Goal: Task Accomplishment & Management: Complete application form

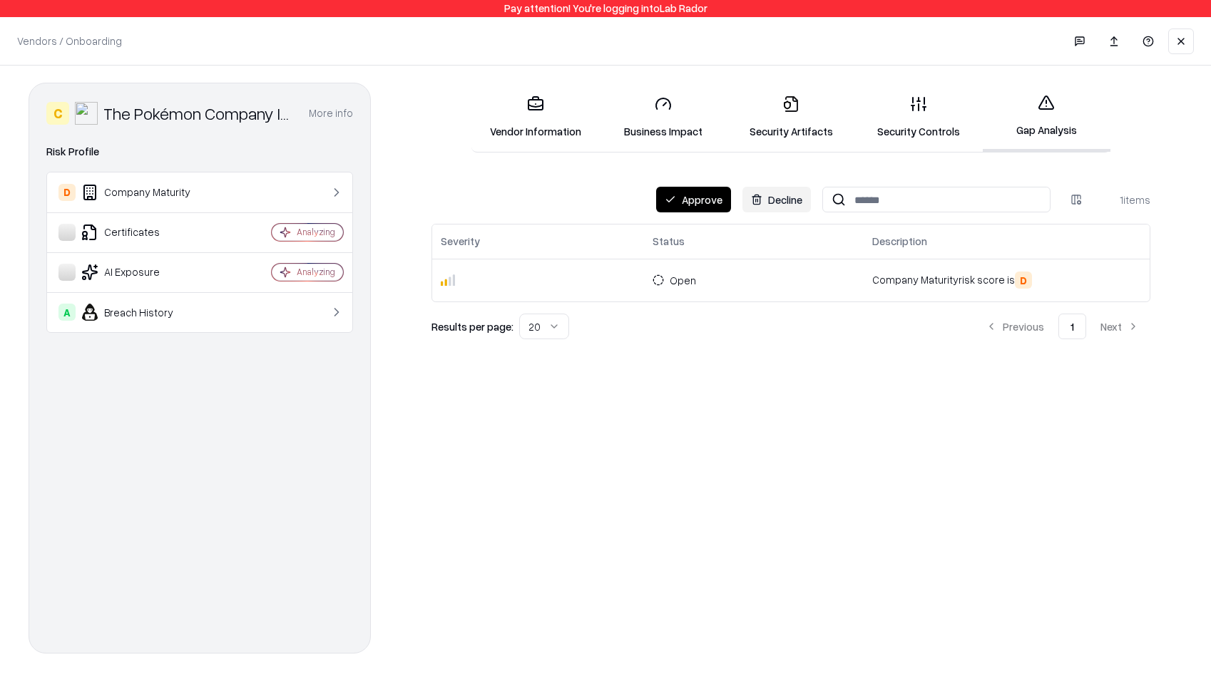
click at [1184, 35] on button at bounding box center [1181, 42] width 26 height 26
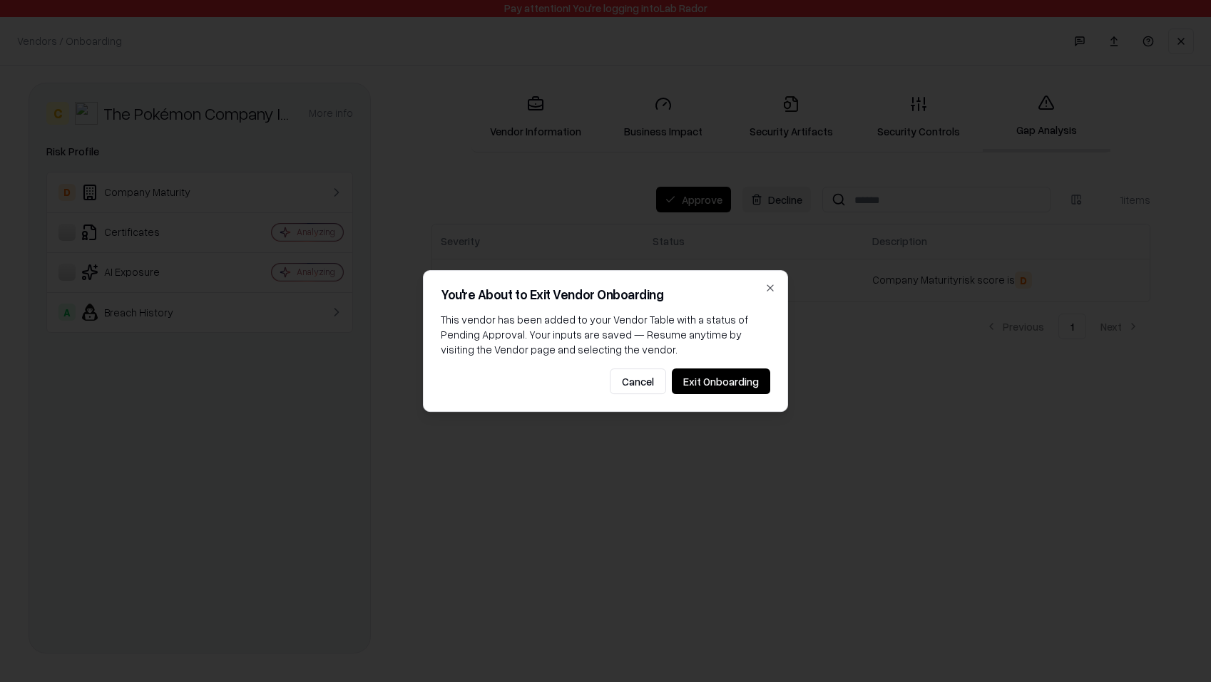
click at [744, 379] on button "Exit Onboarding" at bounding box center [721, 382] width 98 height 26
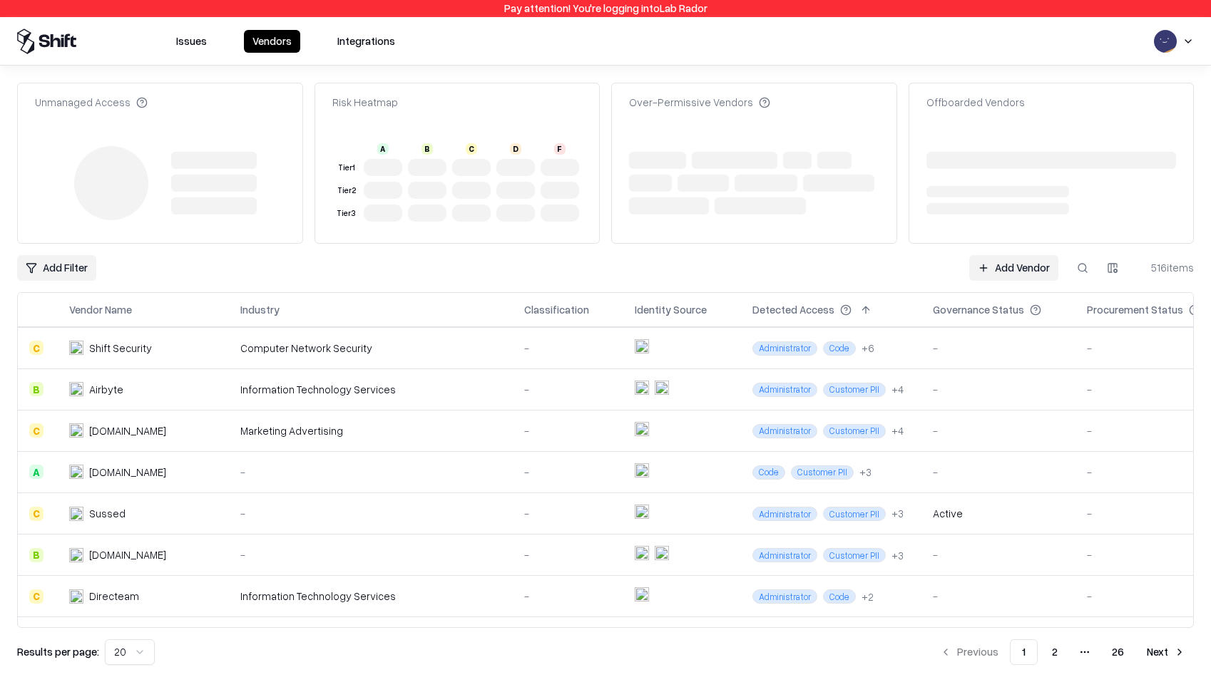
click at [1095, 266] on button at bounding box center [1083, 268] width 26 height 26
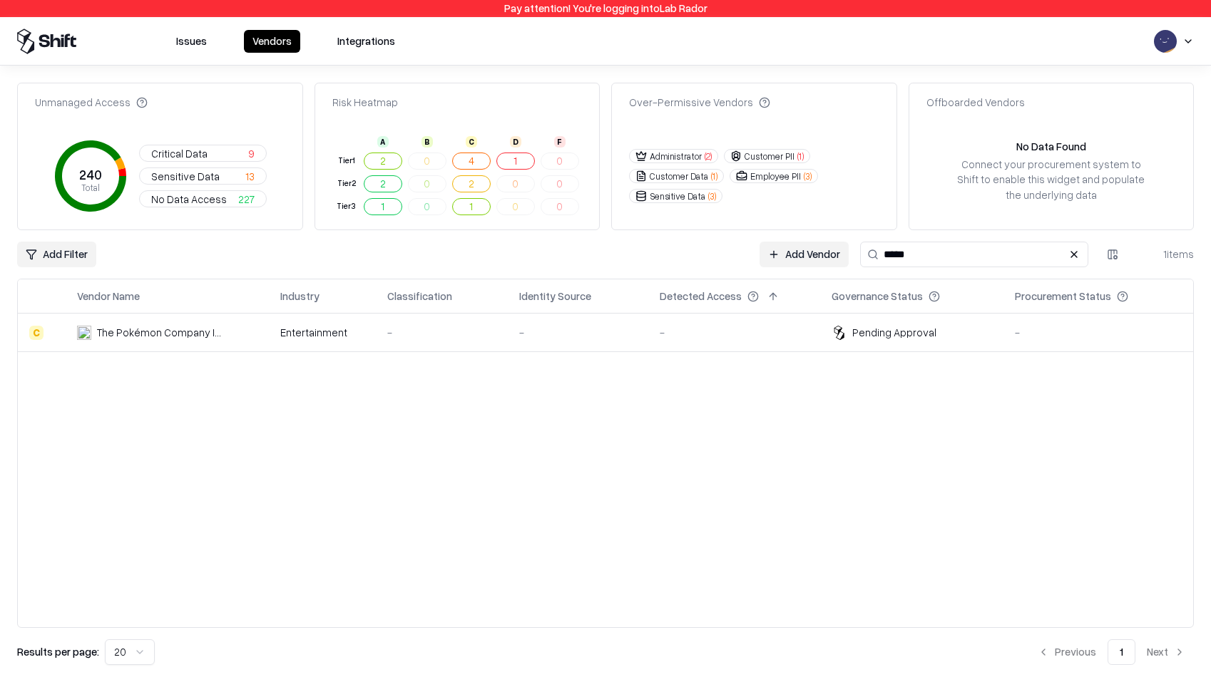
type input "*****"
click at [829, 323] on td "Pending Approval" at bounding box center [911, 333] width 183 height 39
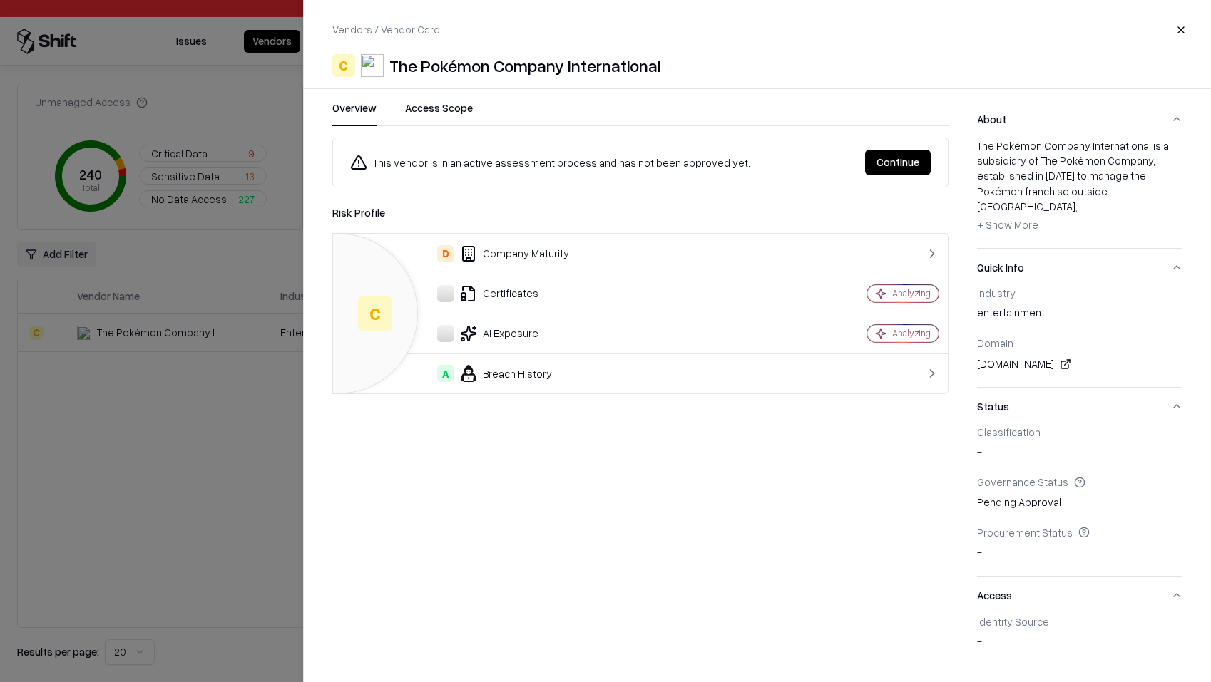
click at [891, 172] on button "Continue" at bounding box center [898, 163] width 66 height 26
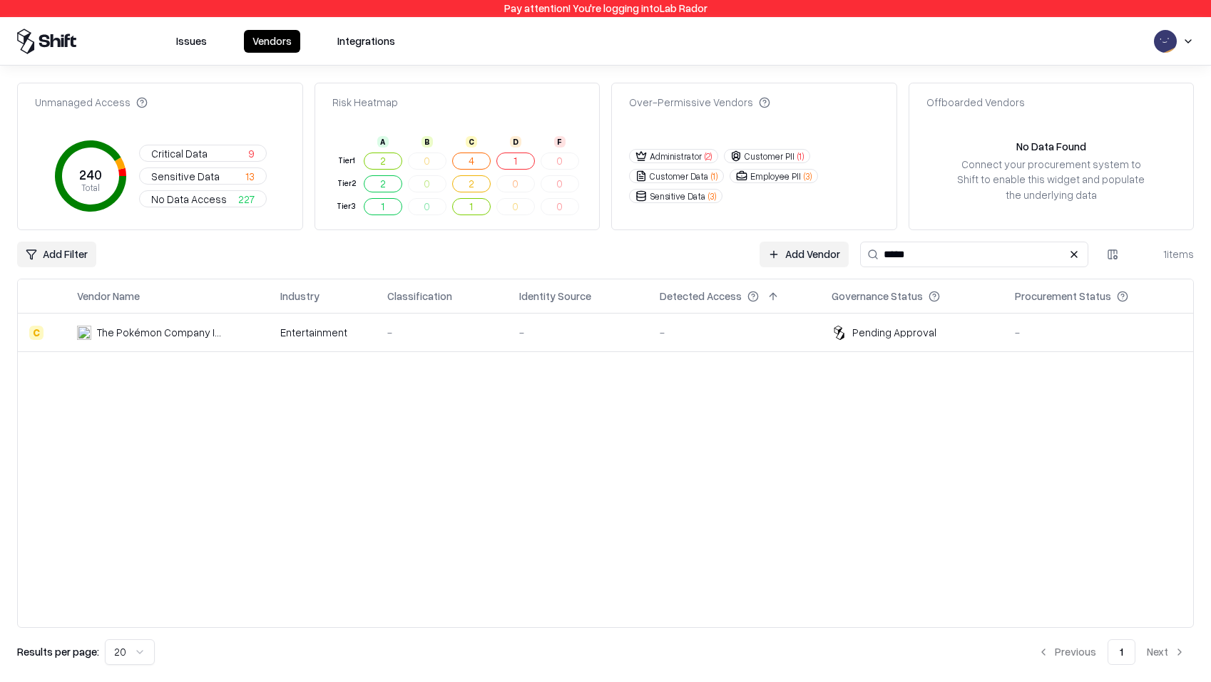
click at [866, 329] on div "Pending Approval" at bounding box center [894, 332] width 84 height 15
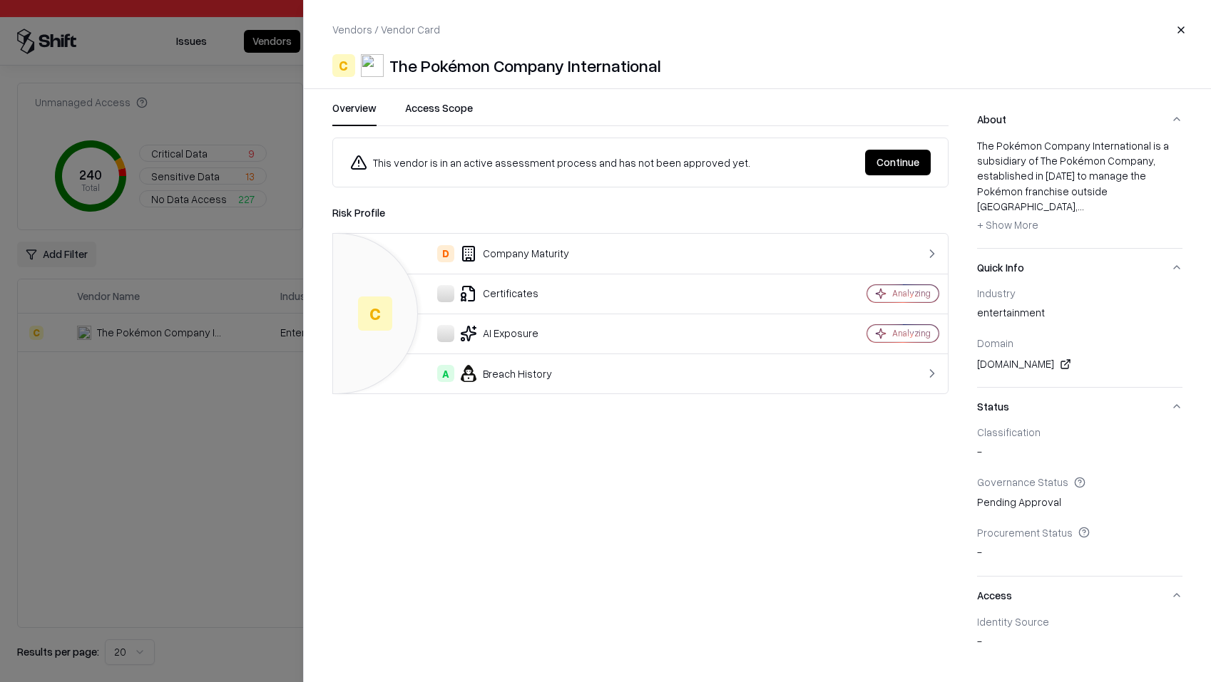
drag, startPoint x: 374, startPoint y: 163, endPoint x: 723, endPoint y: 163, distance: 348.7
click at [723, 163] on div "This vendor is in an active assessment process and has not been approved yet." at bounding box center [601, 162] width 503 height 17
drag, startPoint x: 723, startPoint y: 163, endPoint x: 705, endPoint y: 165, distance: 18.6
click at [705, 165] on div "This vendor is in an active assessment process and has not been approved yet." at bounding box center [601, 162] width 503 height 17
copy div "This vendor is in an active assessment process and has not been approved"
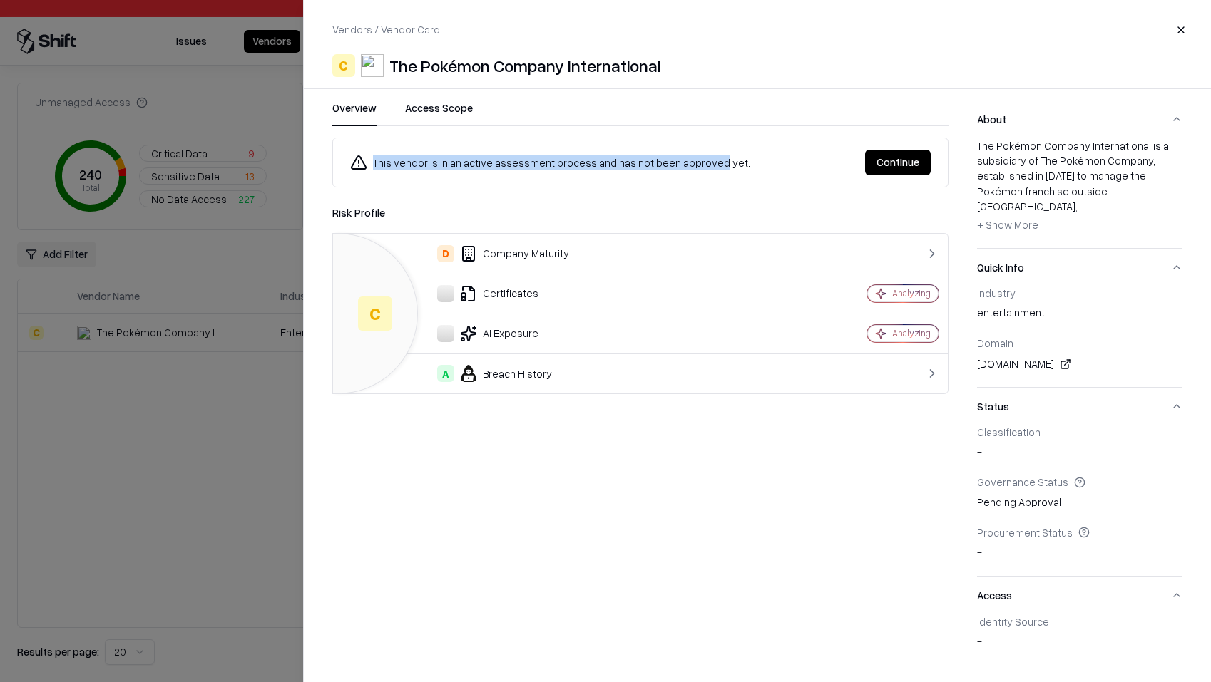
click at [870, 159] on button "Continue" at bounding box center [898, 163] width 66 height 26
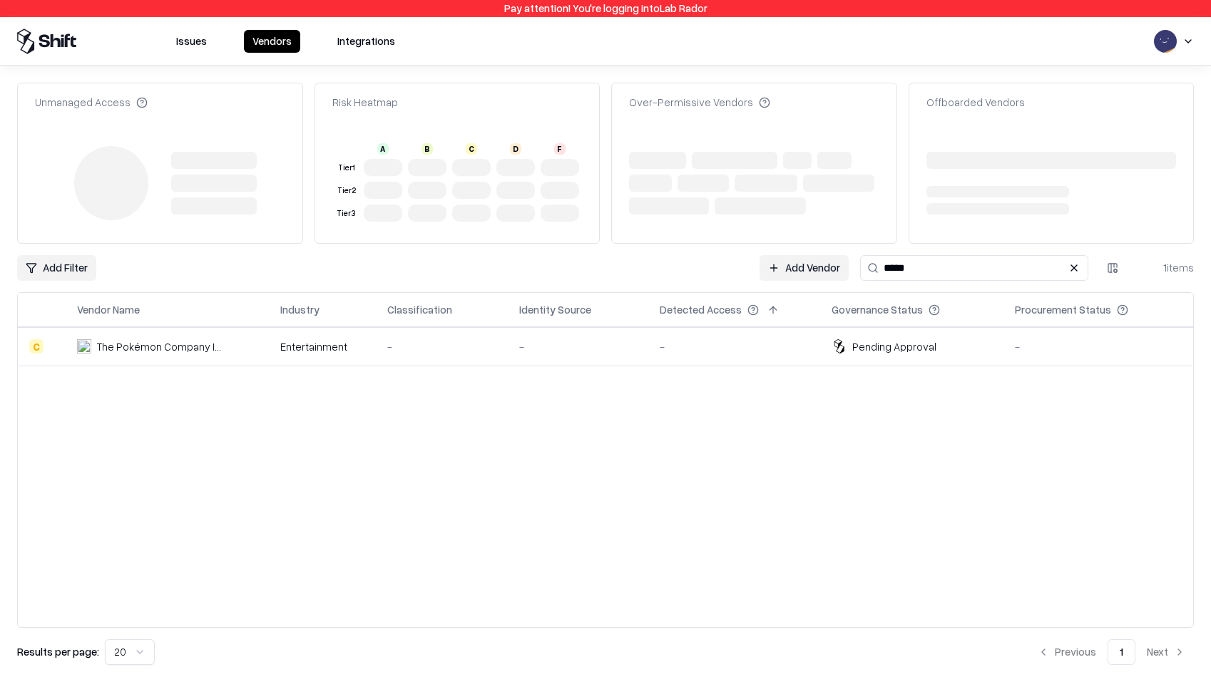
click at [811, 353] on td "-" at bounding box center [734, 346] width 173 height 39
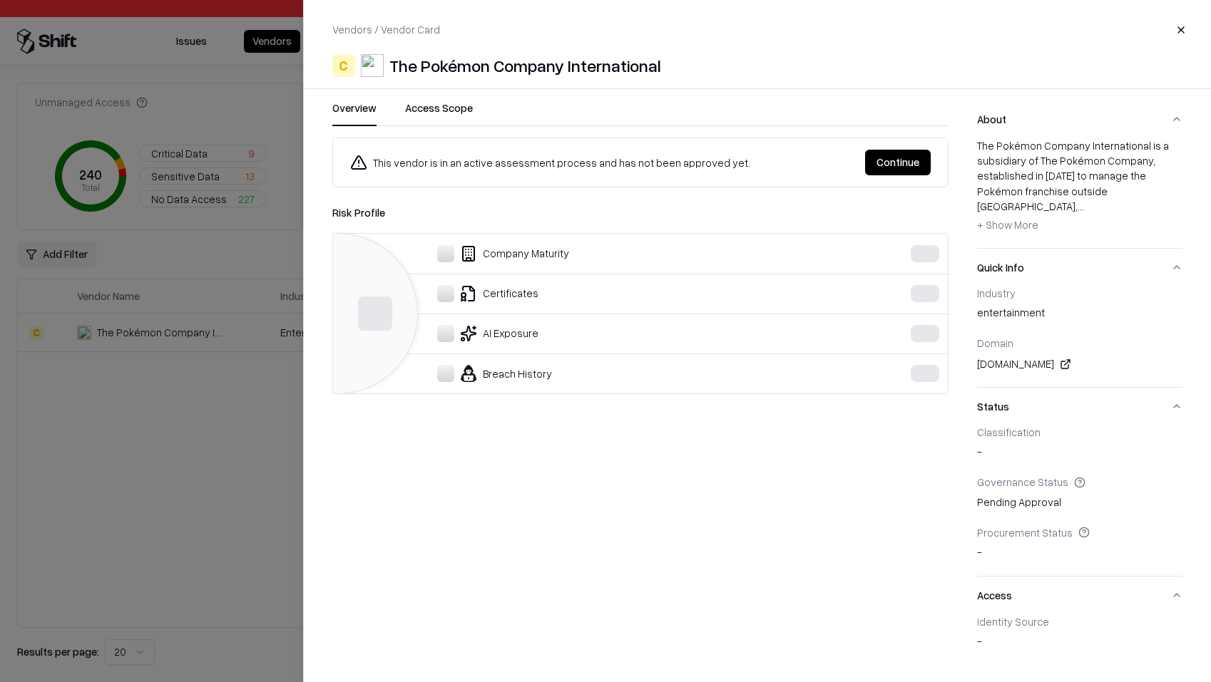
click at [917, 169] on button "Continue" at bounding box center [898, 163] width 66 height 26
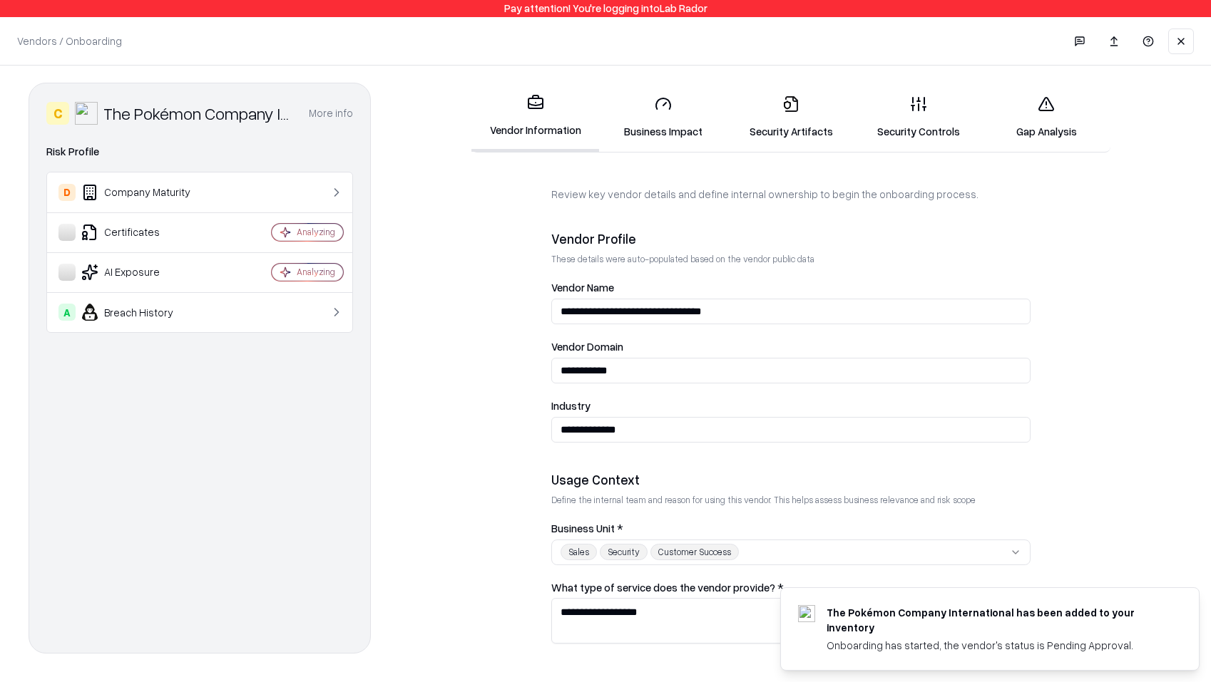
click at [1189, 39] on button at bounding box center [1181, 42] width 26 height 26
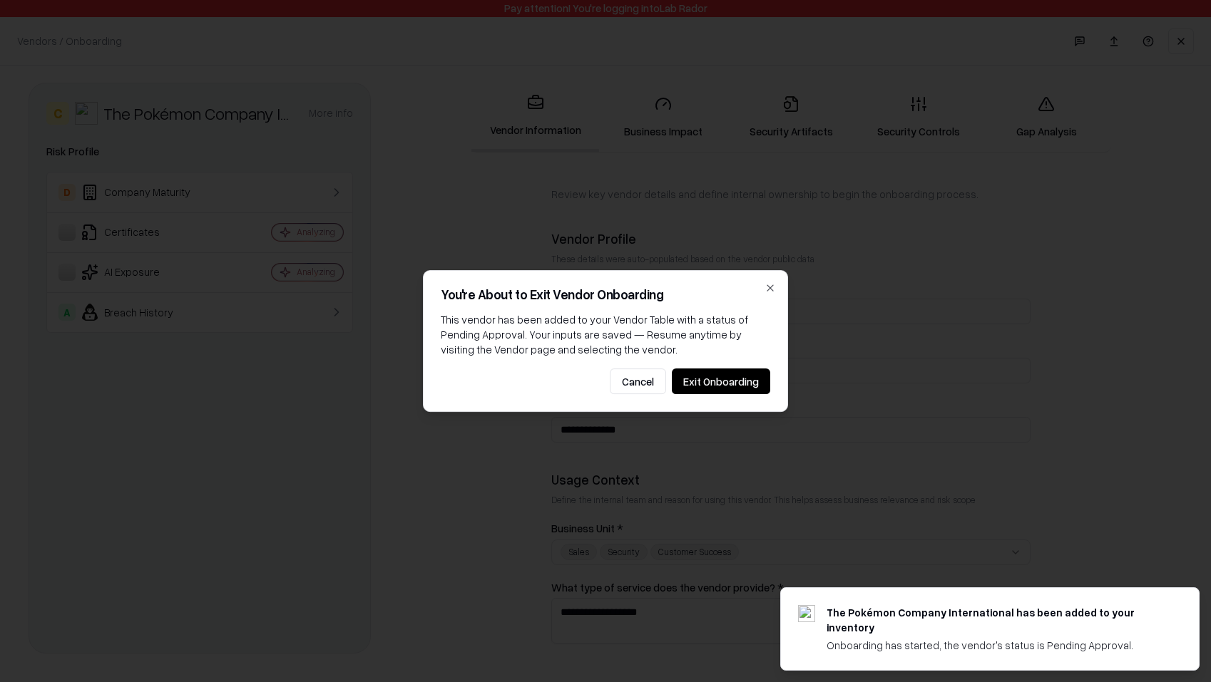
click at [741, 391] on button "Exit Onboarding" at bounding box center [721, 382] width 98 height 26
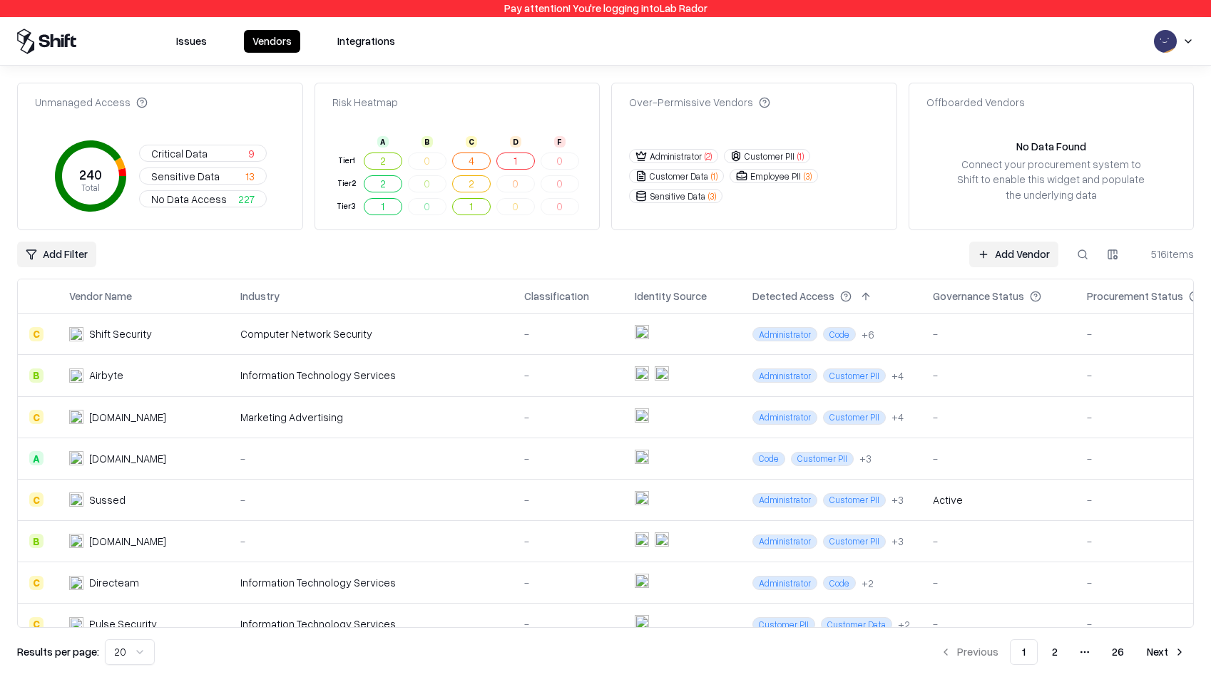
click at [1080, 263] on button at bounding box center [1083, 255] width 26 height 26
click at [928, 257] on input at bounding box center [974, 255] width 228 height 26
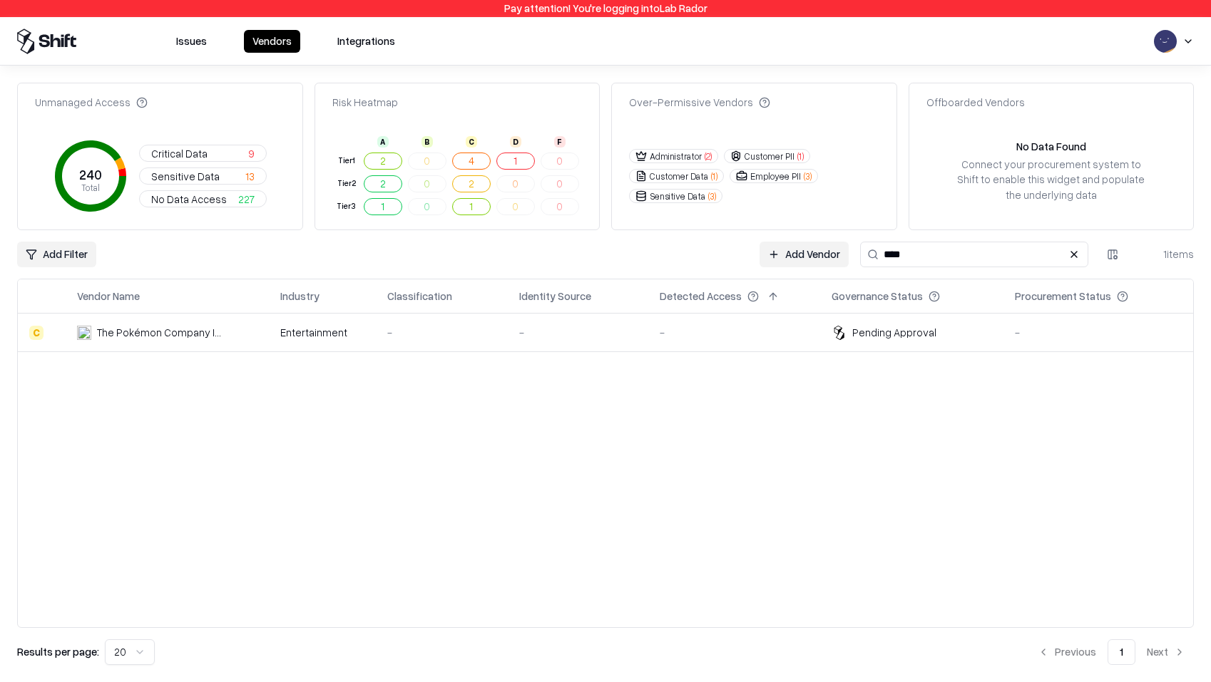
type input "****"
click at [782, 328] on div "-" at bounding box center [735, 332] width 150 height 15
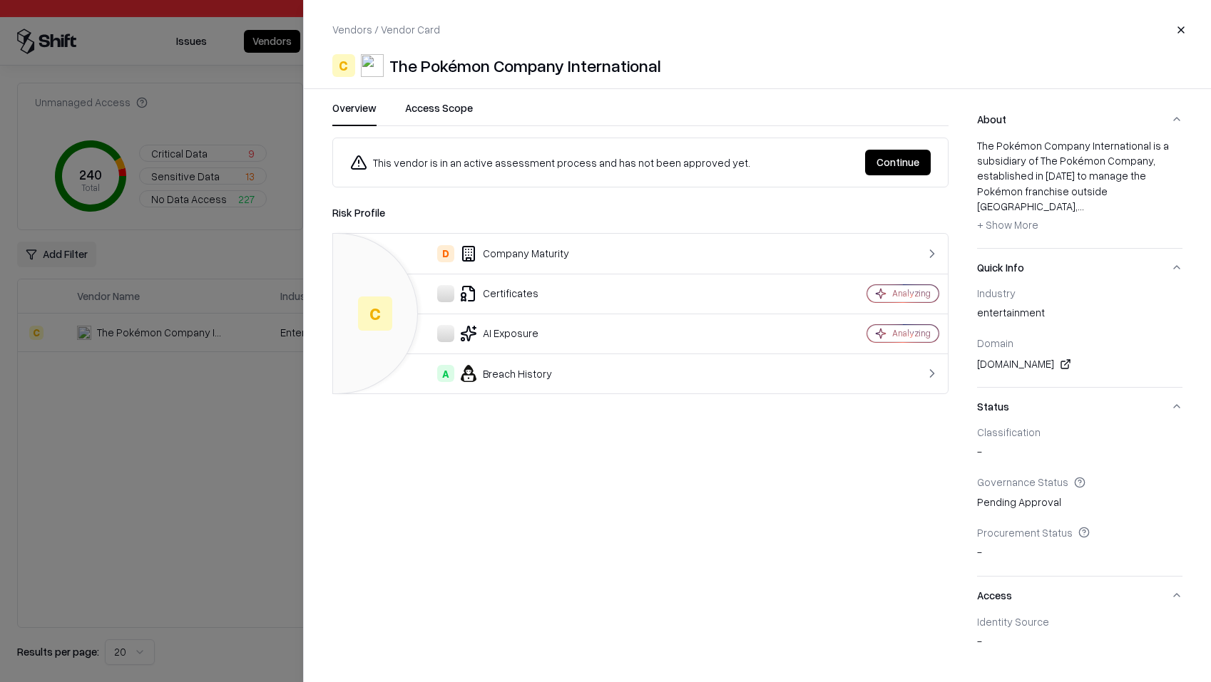
click at [894, 163] on button "Continue" at bounding box center [898, 163] width 66 height 26
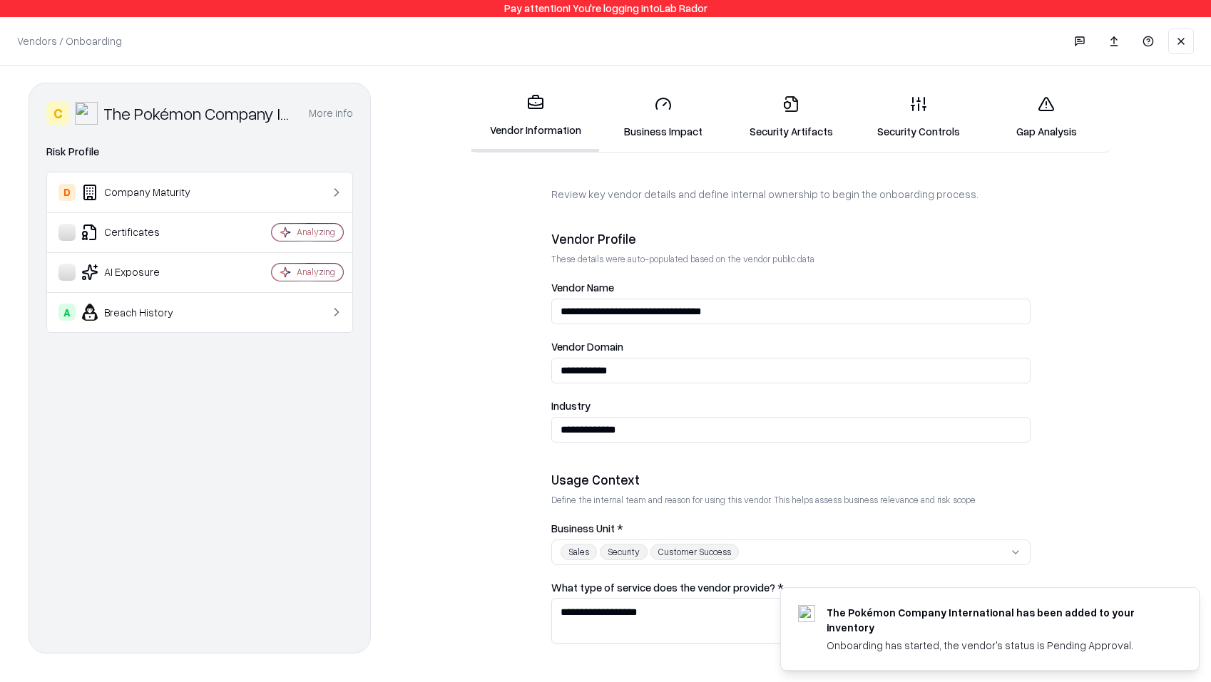
click at [1183, 52] on button at bounding box center [1181, 42] width 26 height 26
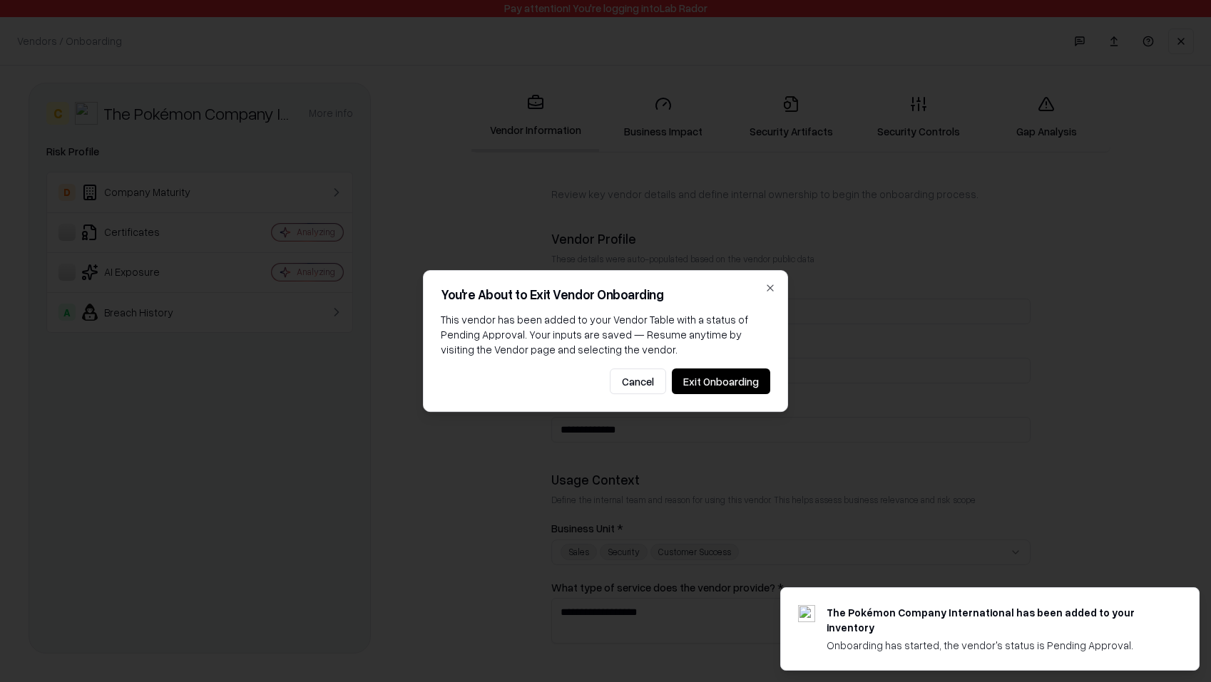
click at [709, 392] on button "Exit Onboarding" at bounding box center [721, 382] width 98 height 26
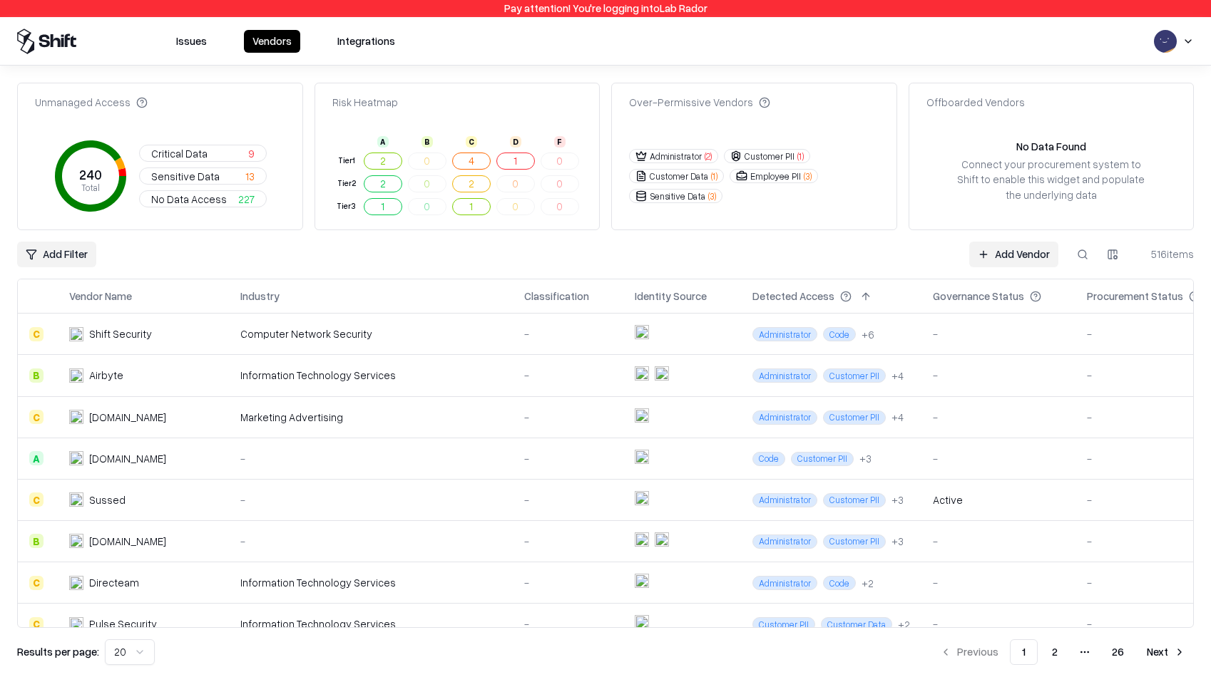
click at [1073, 243] on button at bounding box center [1083, 255] width 26 height 26
click at [807, 257] on div "Add Filter Add Vendor 516 items" at bounding box center [605, 255] width 1177 height 26
click at [1012, 251] on link "Add Vendor" at bounding box center [1013, 255] width 89 height 26
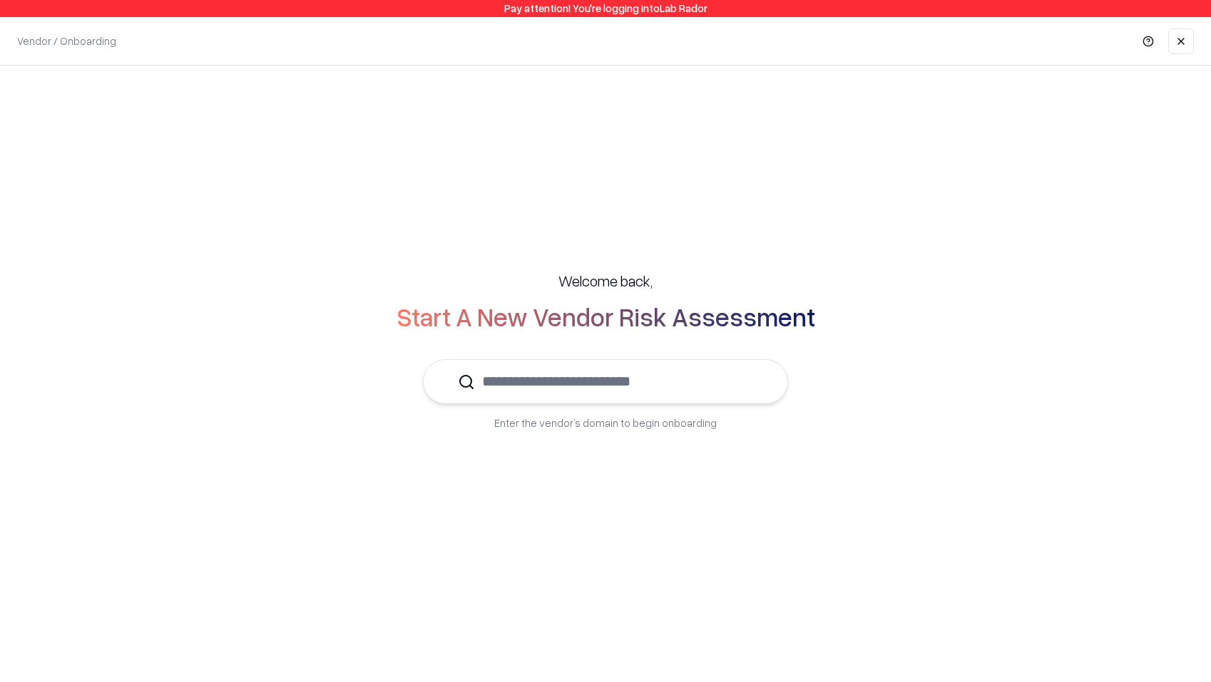
click at [660, 358] on div "Welcome back, Start A New Vendor Risk Assessment Enter the vendor’s domain to b…" at bounding box center [606, 350] width 1154 height 217
click at [647, 378] on input "text" at bounding box center [614, 381] width 278 height 43
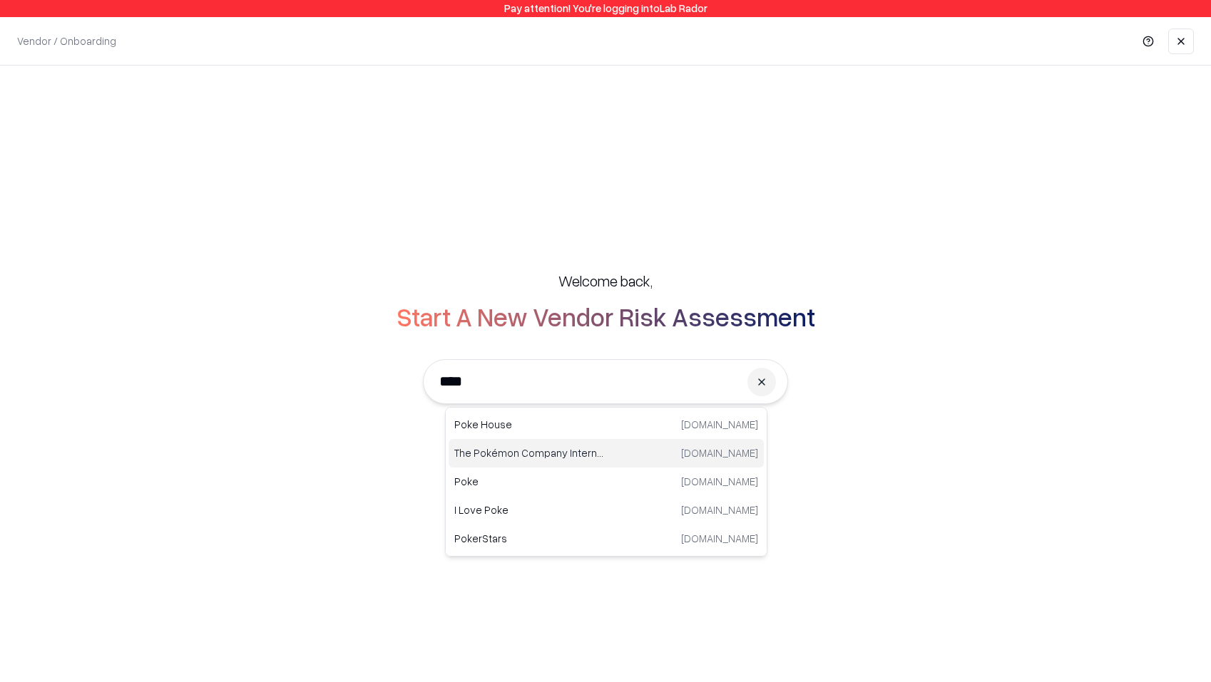
click at [635, 447] on div "The Pokémon Company International pokemon.com" at bounding box center [606, 453] width 315 height 29
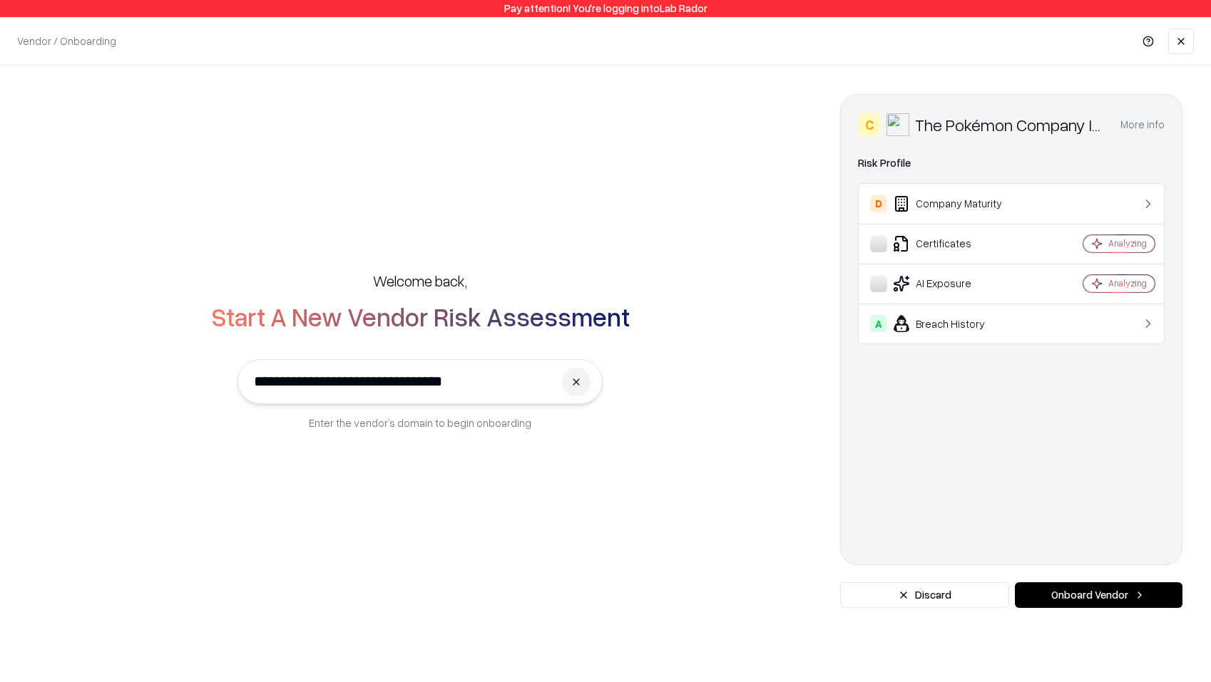
type input "**********"
click at [1075, 597] on button "Onboard Vendor" at bounding box center [1099, 596] width 168 height 26
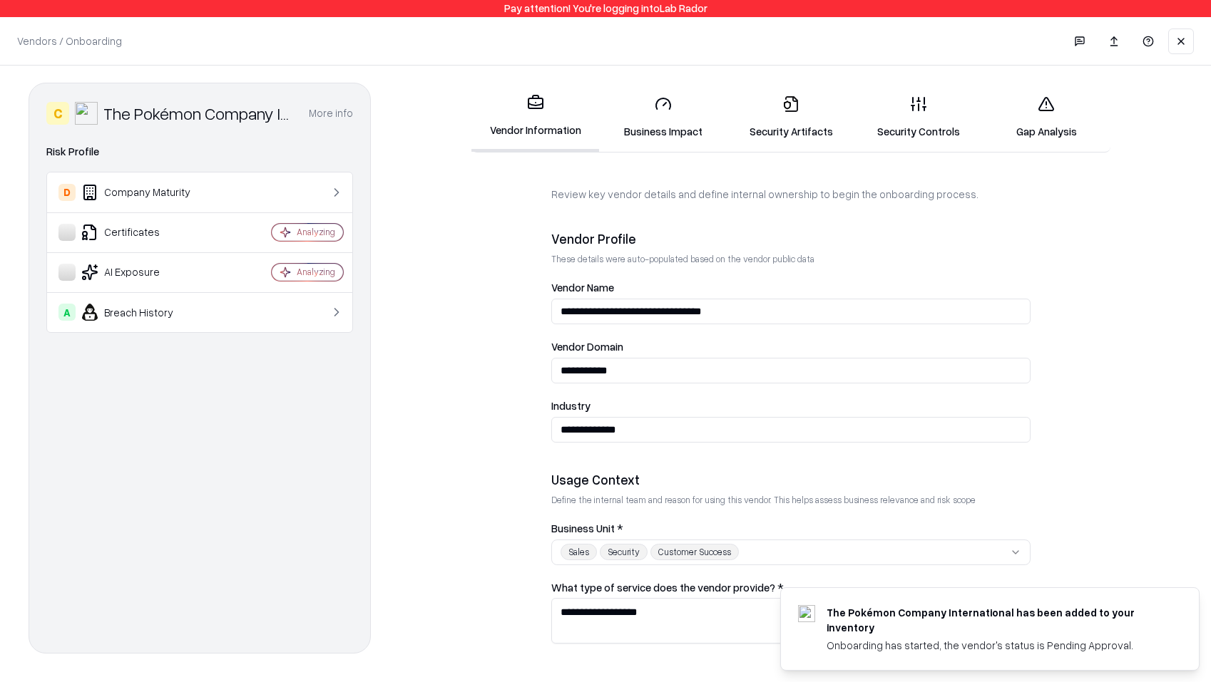
click at [652, 123] on link "Business Impact" at bounding box center [663, 117] width 128 height 66
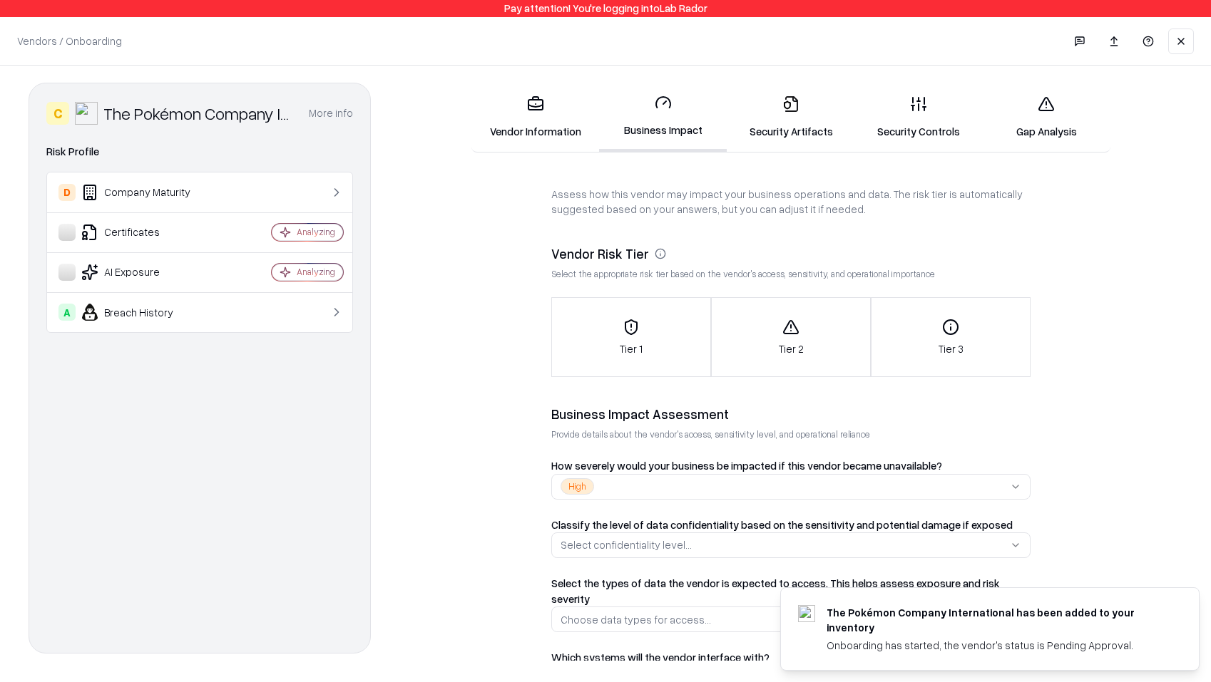
click at [793, 101] on icon at bounding box center [791, 104] width 13 height 16
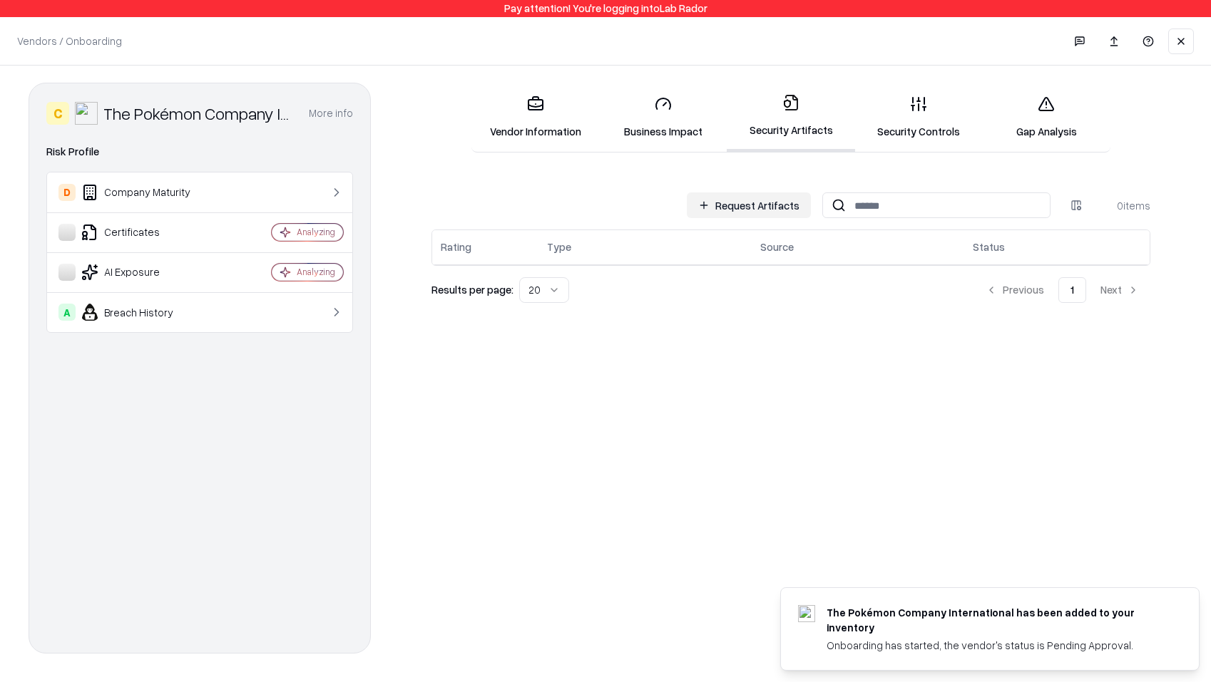
click at [883, 132] on link "Security Controls" at bounding box center [919, 117] width 128 height 66
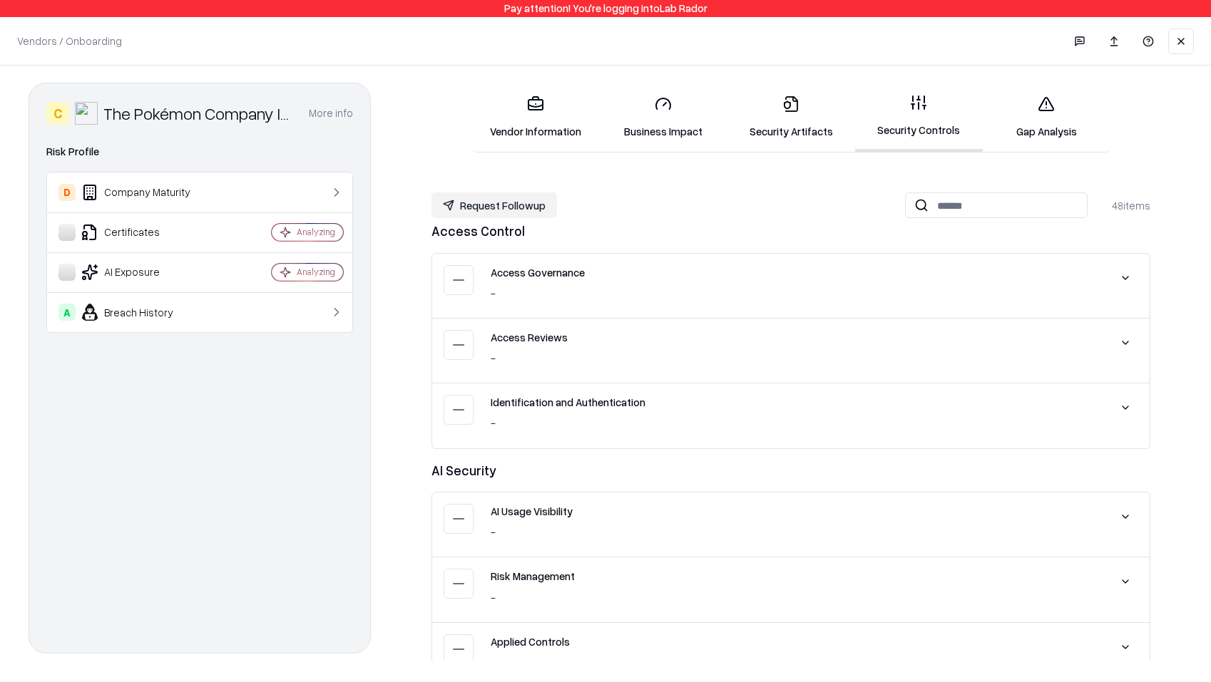
click at [1050, 133] on link "Gap Analysis" at bounding box center [1047, 117] width 128 height 66
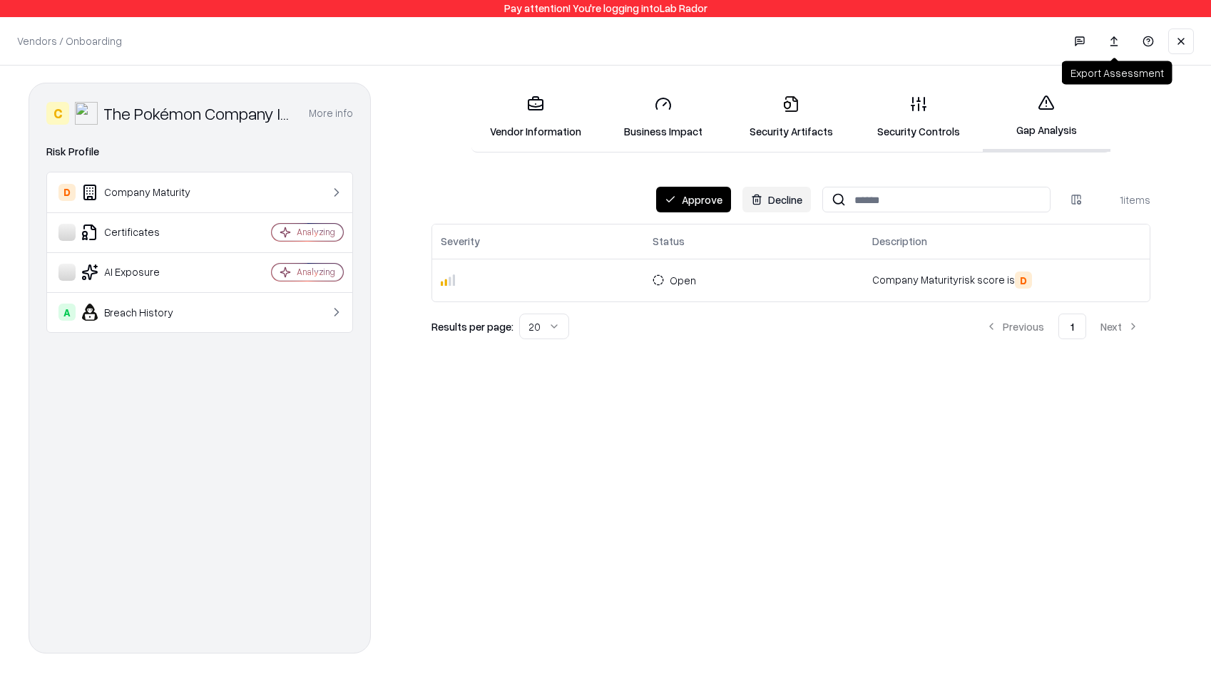
click at [1114, 43] on link at bounding box center [1114, 42] width 29 height 26
click at [1117, 51] on link at bounding box center [1114, 42] width 29 height 26
click at [783, 206] on button "Decline" at bounding box center [776, 200] width 68 height 26
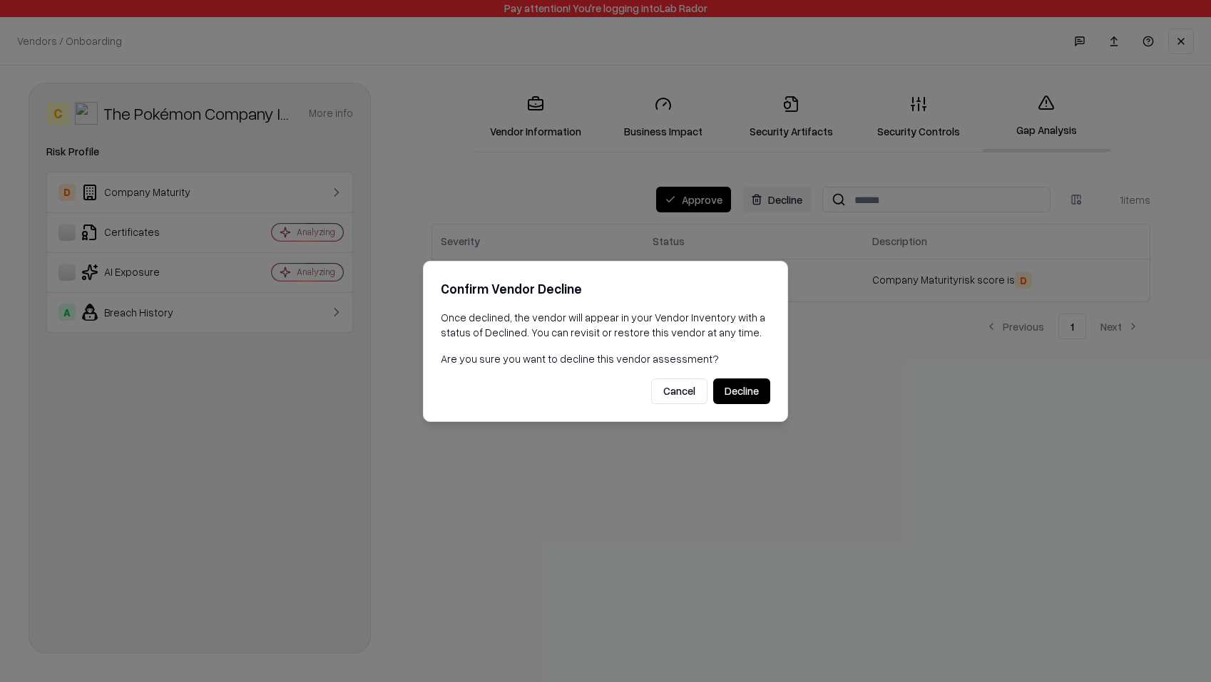
click at [747, 386] on button "Decline" at bounding box center [741, 392] width 57 height 26
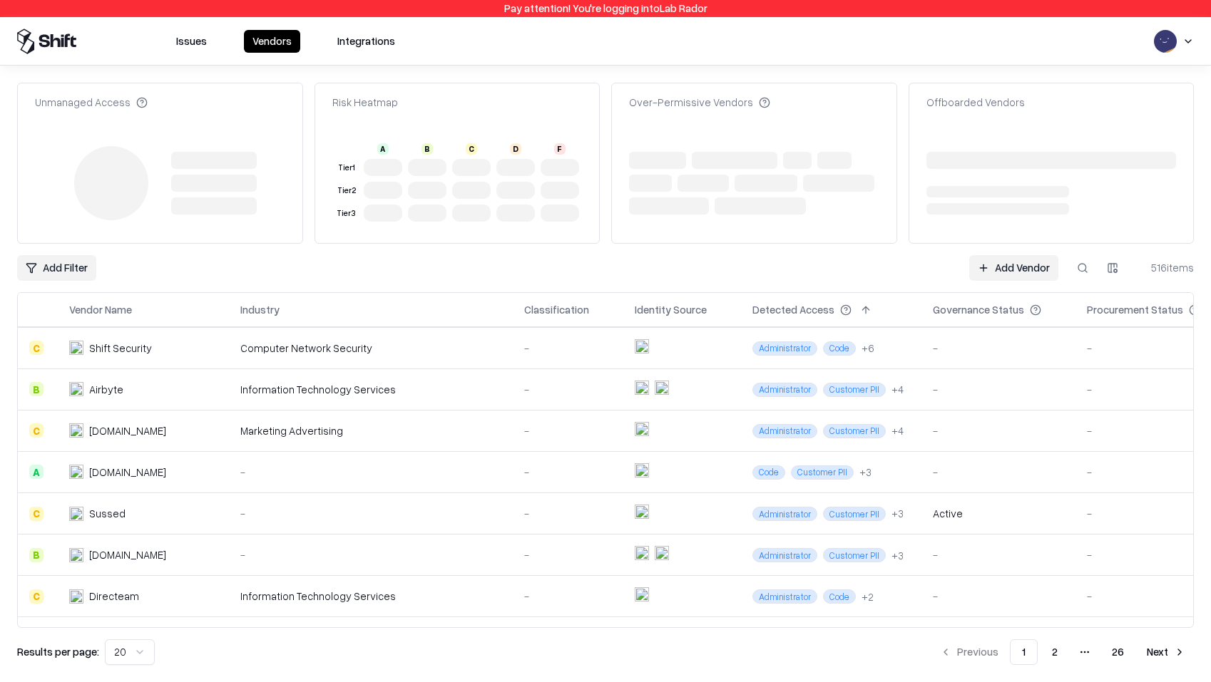
click at [1080, 275] on button at bounding box center [1083, 268] width 26 height 26
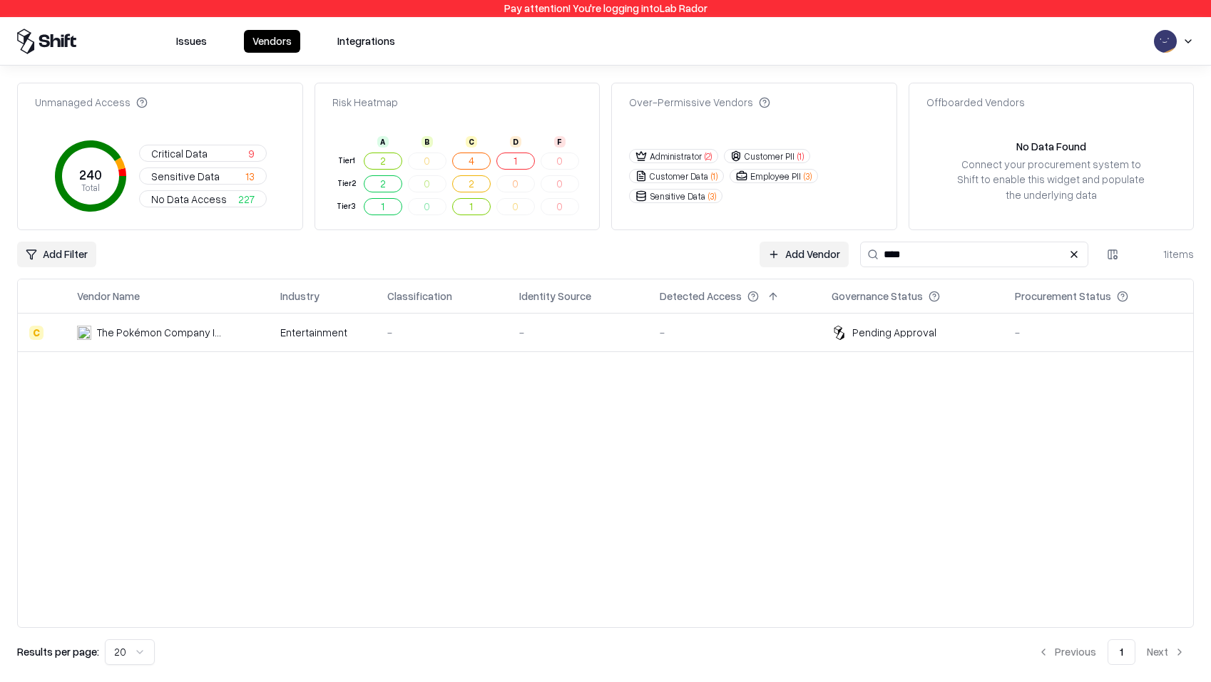
type input "****"
click at [936, 408] on div "Vendor Name Industry Classification Identity Source Detected Access Governance …" at bounding box center [605, 453] width 1177 height 349
click at [776, 262] on link "Add Vendor" at bounding box center [803, 255] width 89 height 26
click at [772, 348] on td "-" at bounding box center [734, 333] width 173 height 39
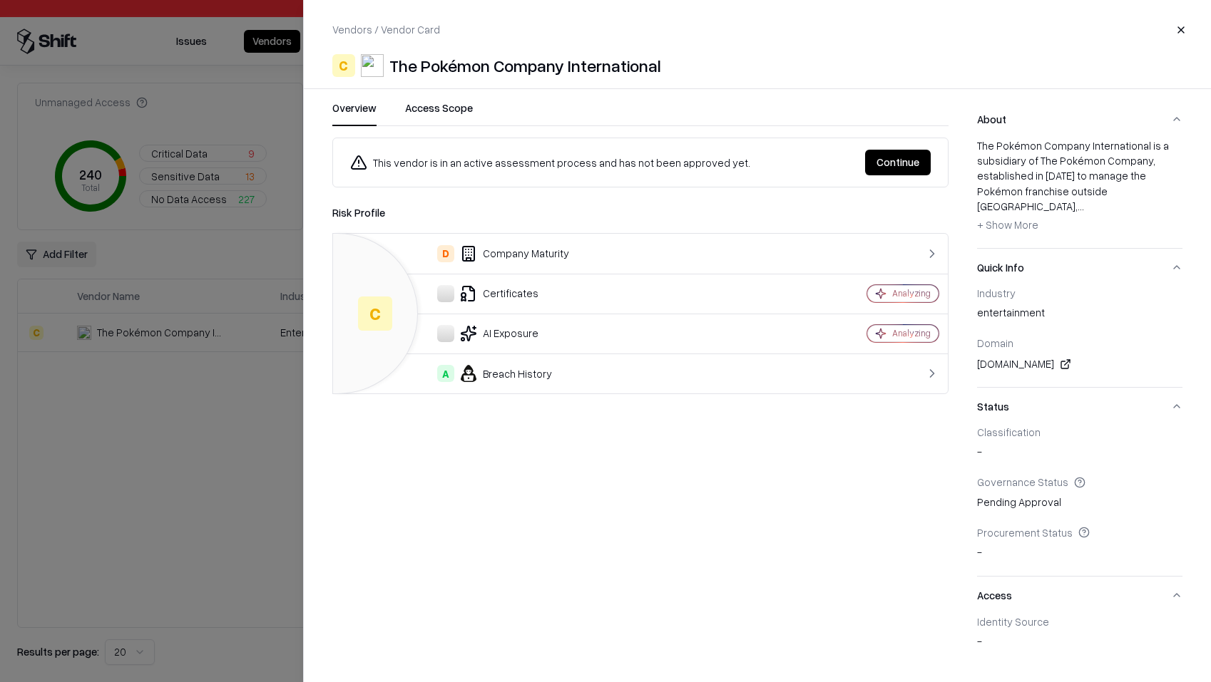
click at [879, 168] on button "Continue" at bounding box center [898, 163] width 66 height 26
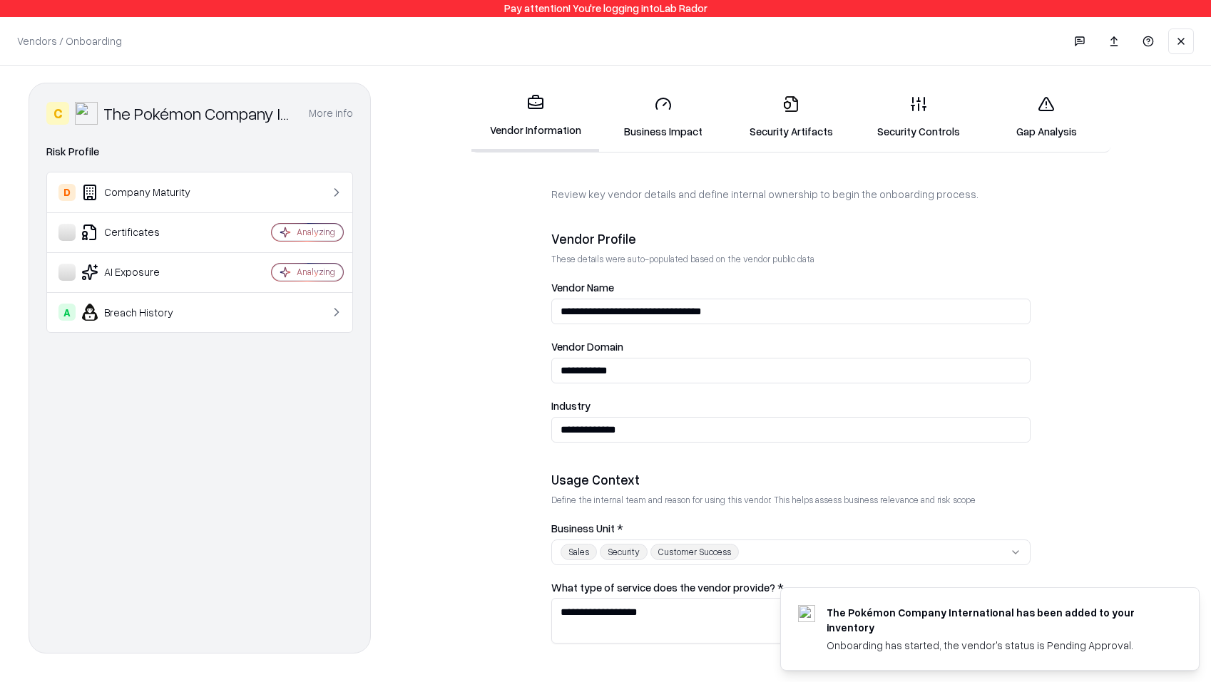
click at [1040, 135] on link "Gap Analysis" at bounding box center [1047, 117] width 128 height 66
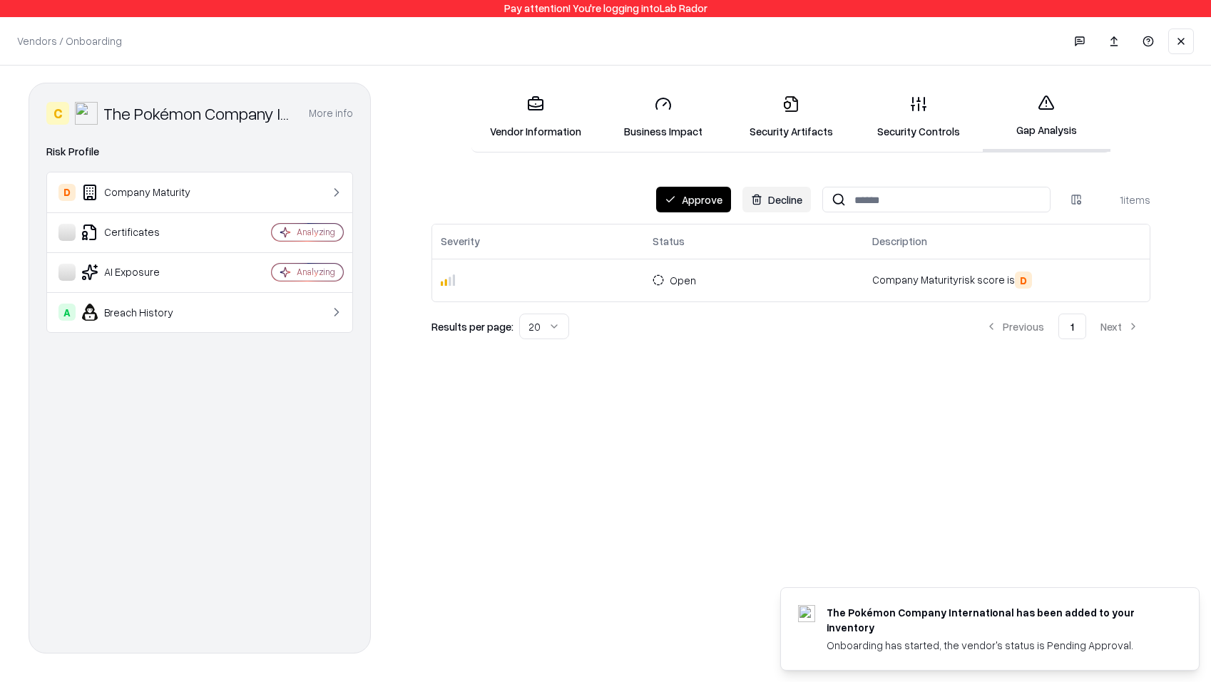
click at [753, 208] on button "Decline" at bounding box center [776, 200] width 68 height 26
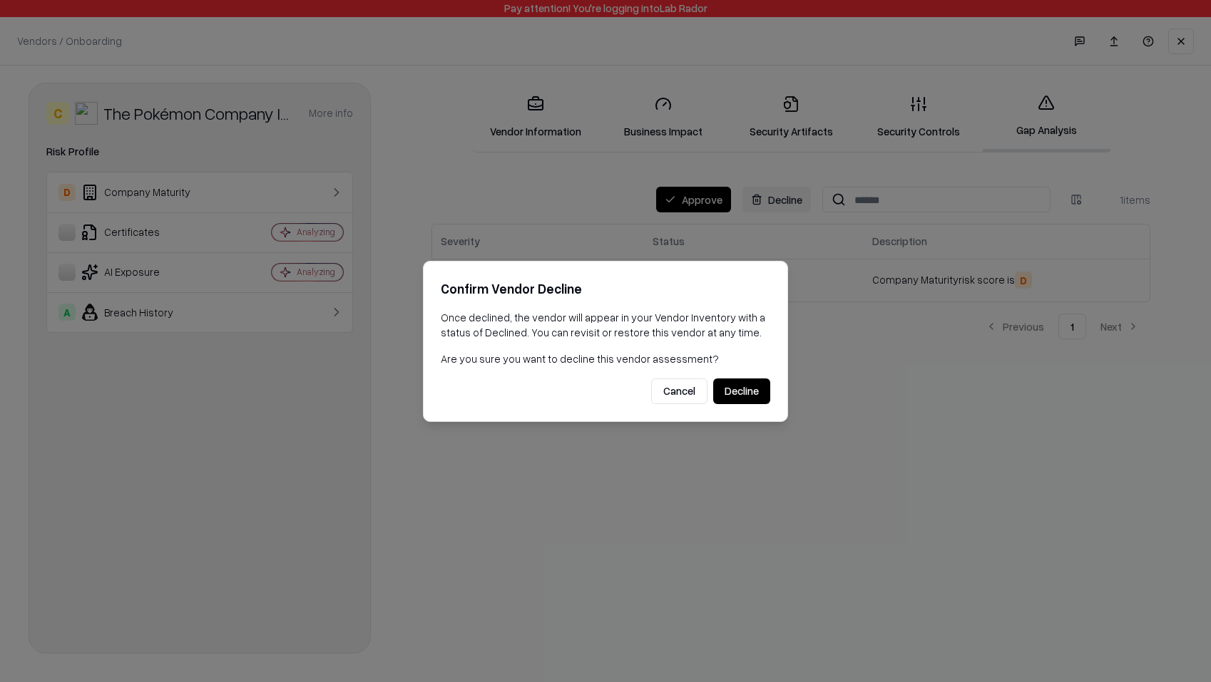
click at [755, 395] on button "Decline" at bounding box center [741, 392] width 57 height 26
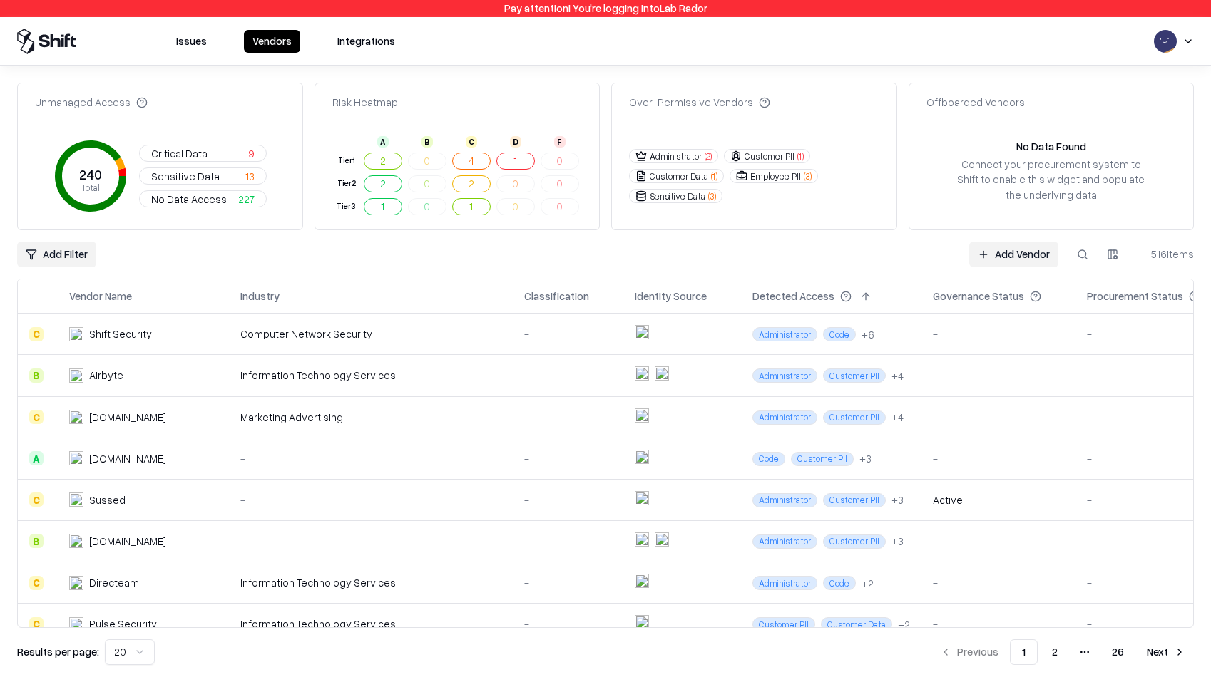
click at [1085, 247] on button at bounding box center [1083, 255] width 26 height 26
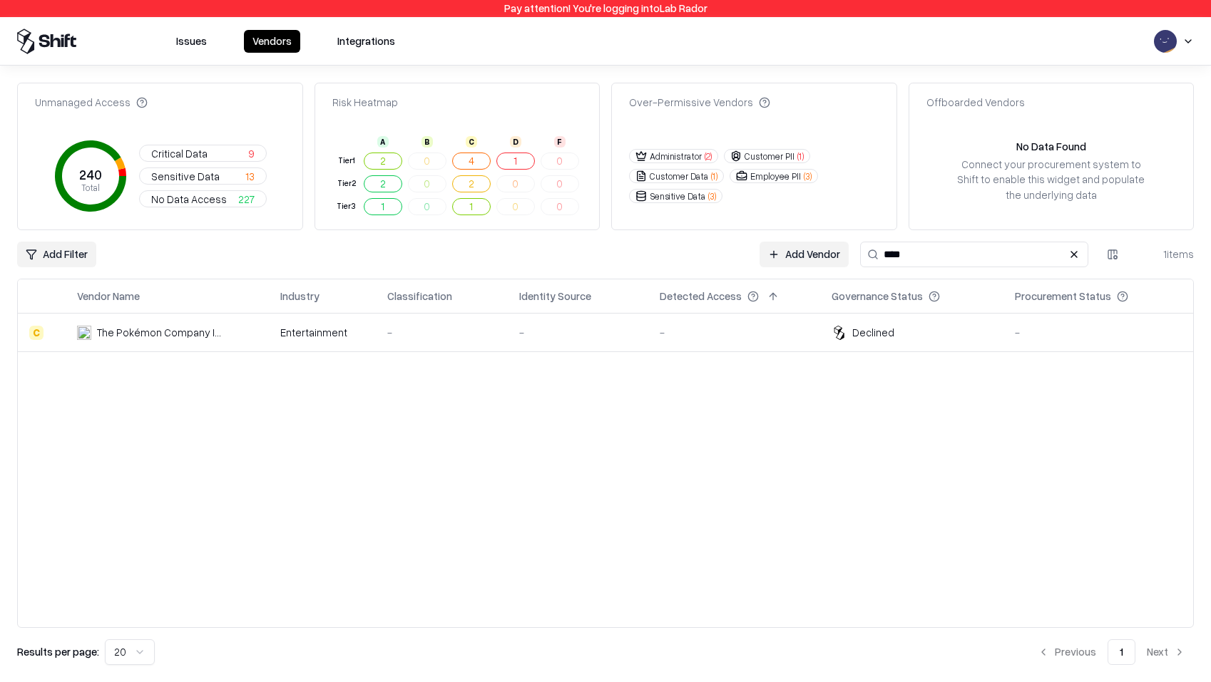
type input "****"
click at [828, 248] on link "Add Vendor" at bounding box center [803, 255] width 89 height 26
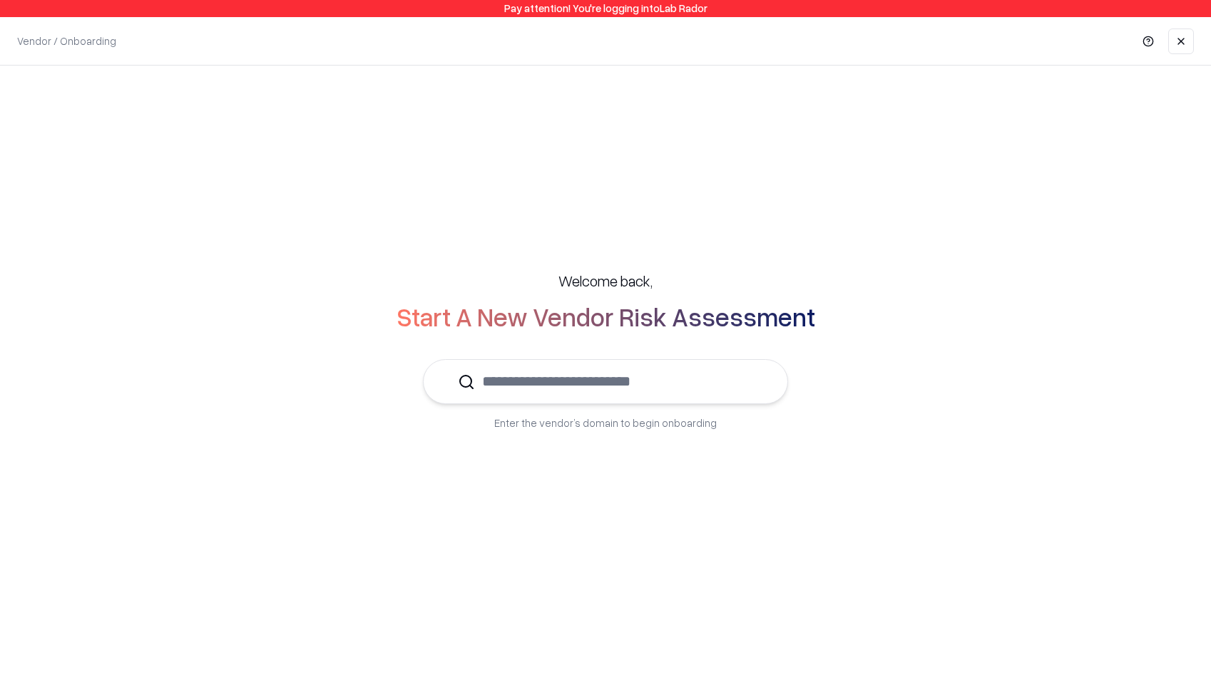
click at [760, 385] on div at bounding box center [605, 381] width 365 height 45
click at [675, 380] on input "text" at bounding box center [614, 381] width 278 height 43
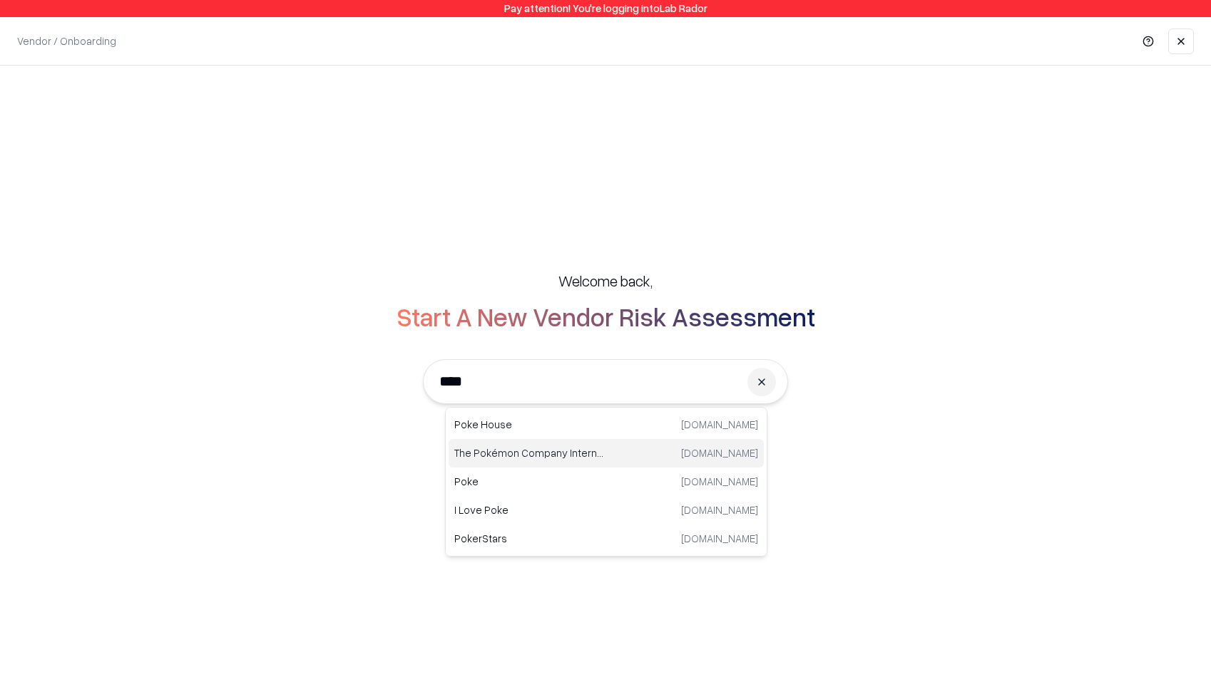
click at [511, 460] on p "The Pokémon Company International" at bounding box center [530, 453] width 152 height 15
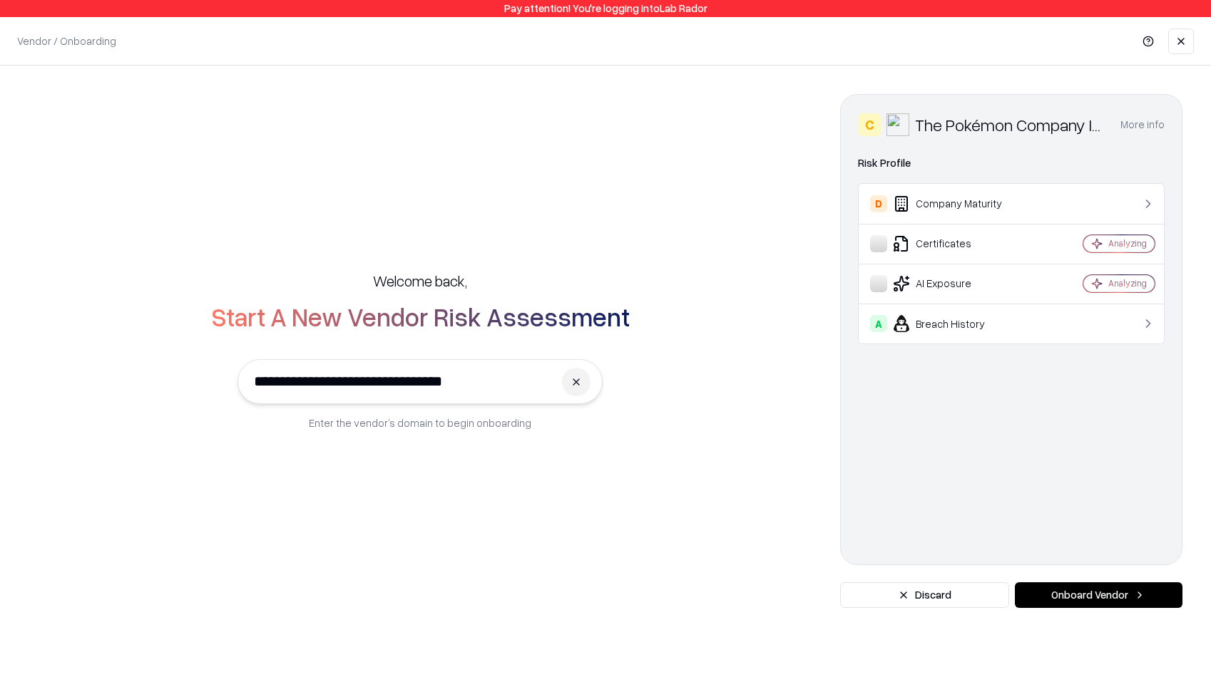
type input "**********"
click at [1136, 587] on button "Onboard Vendor" at bounding box center [1099, 596] width 168 height 26
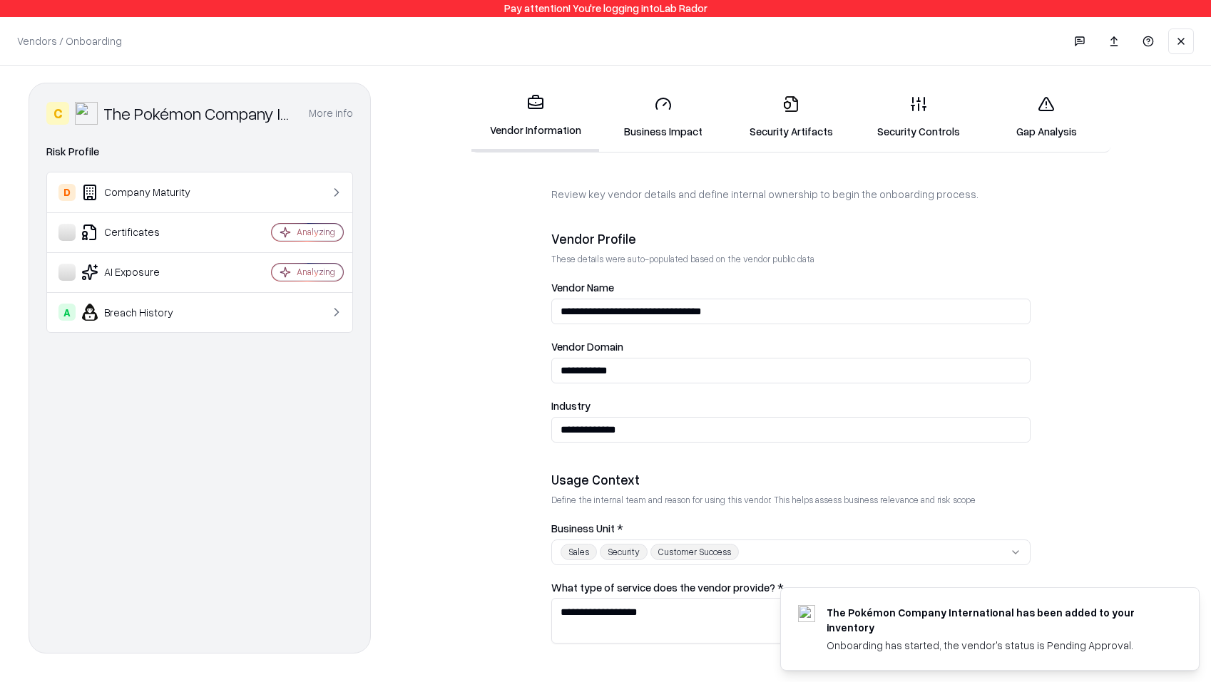
click at [1045, 132] on link "Gap Analysis" at bounding box center [1047, 117] width 128 height 66
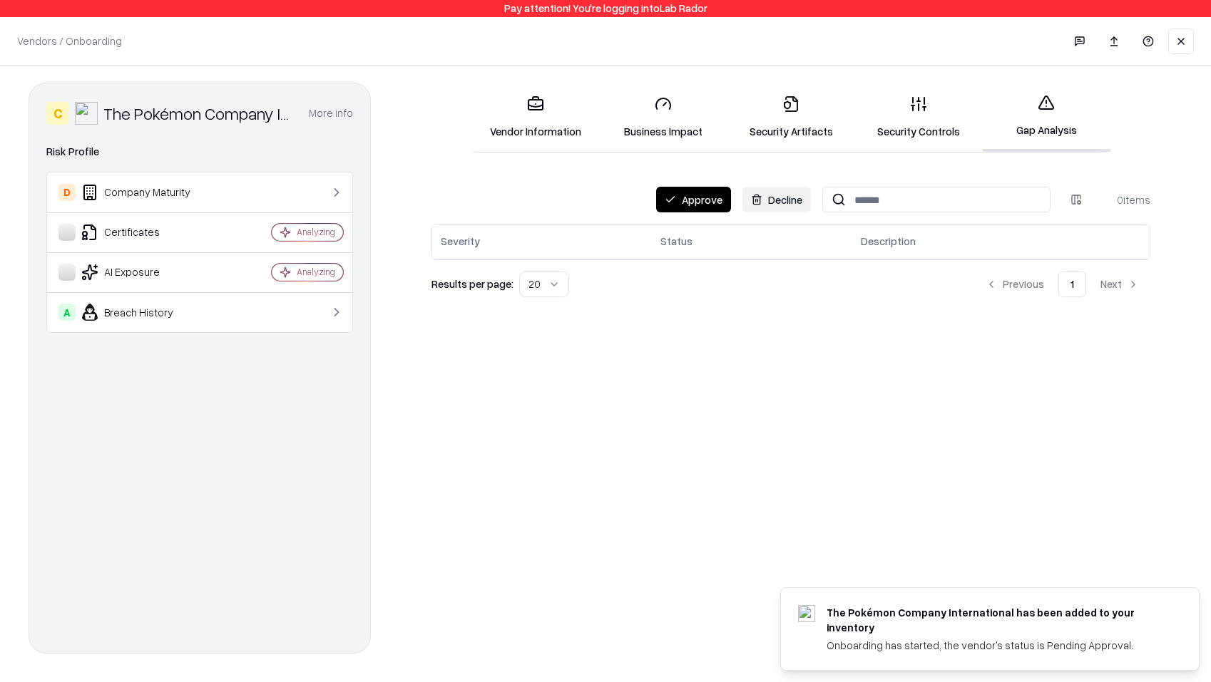
click at [702, 203] on button "Approve" at bounding box center [693, 200] width 75 height 26
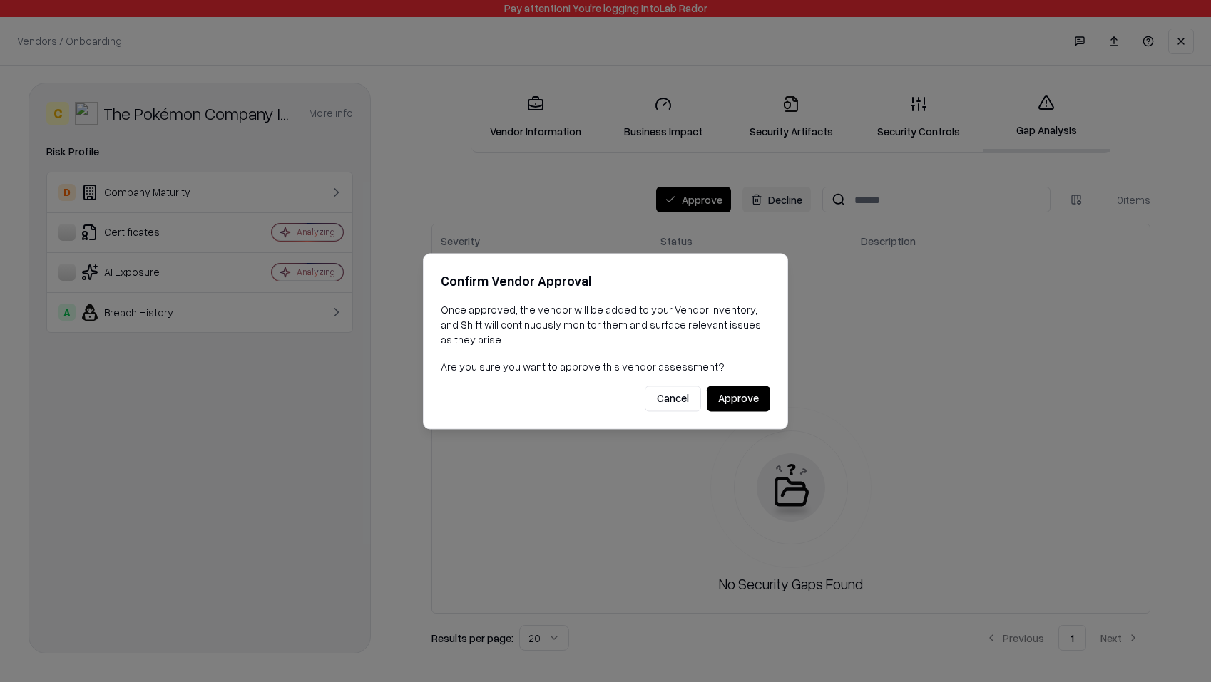
click at [739, 404] on button "Approve" at bounding box center [738, 399] width 63 height 26
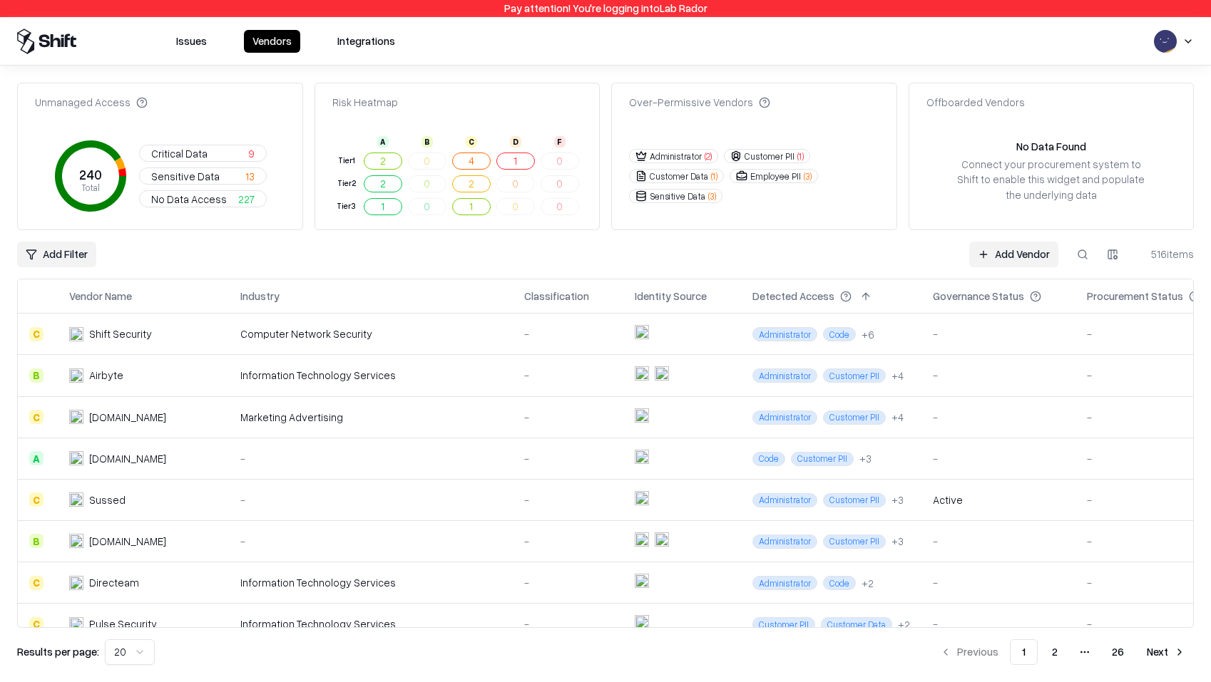
click at [1081, 264] on button at bounding box center [1083, 255] width 26 height 26
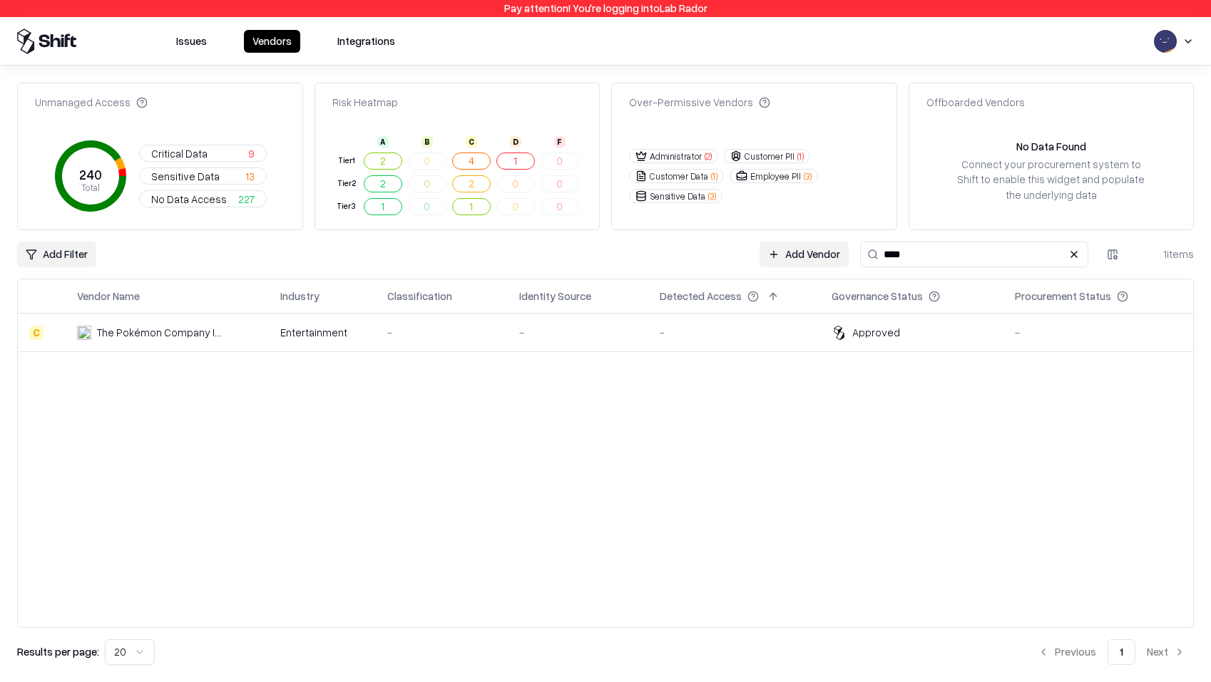
type input "****"
click at [828, 267] on div "Unmanaged Access 240 Total Critical Data 9 Sensitive Data 13 No Data Access 227…" at bounding box center [605, 374] width 1177 height 583
click at [810, 262] on link "Add Vendor" at bounding box center [803, 255] width 89 height 26
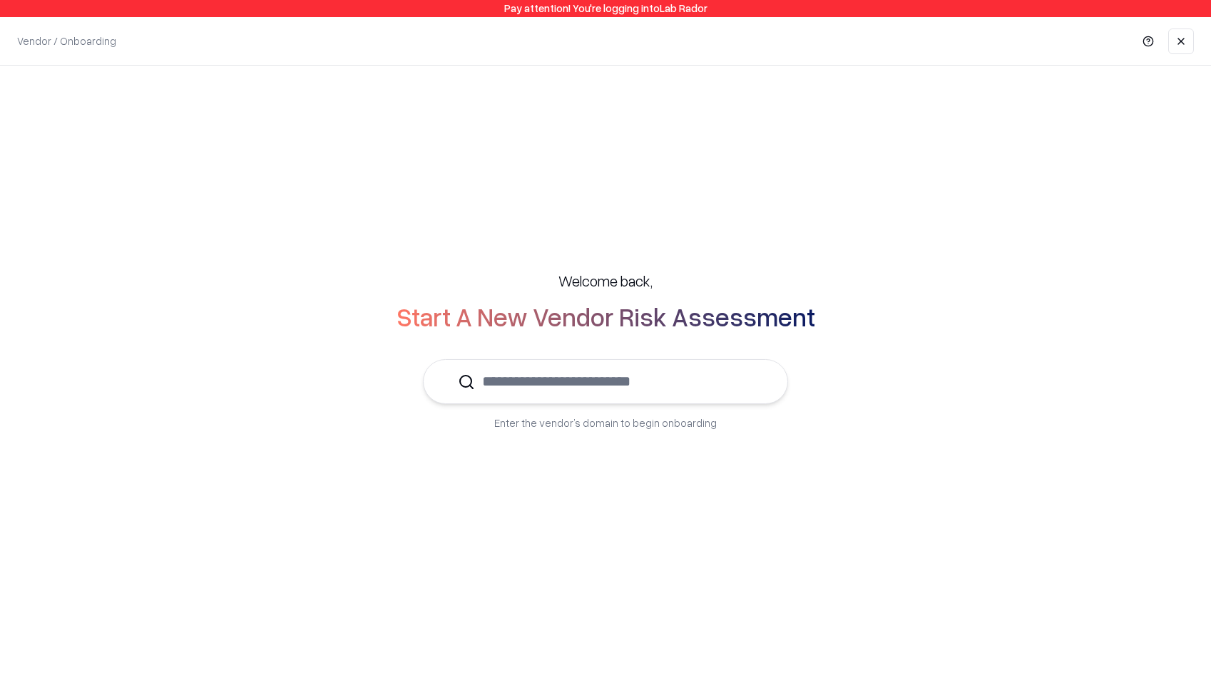
click at [667, 386] on input "text" at bounding box center [614, 381] width 278 height 43
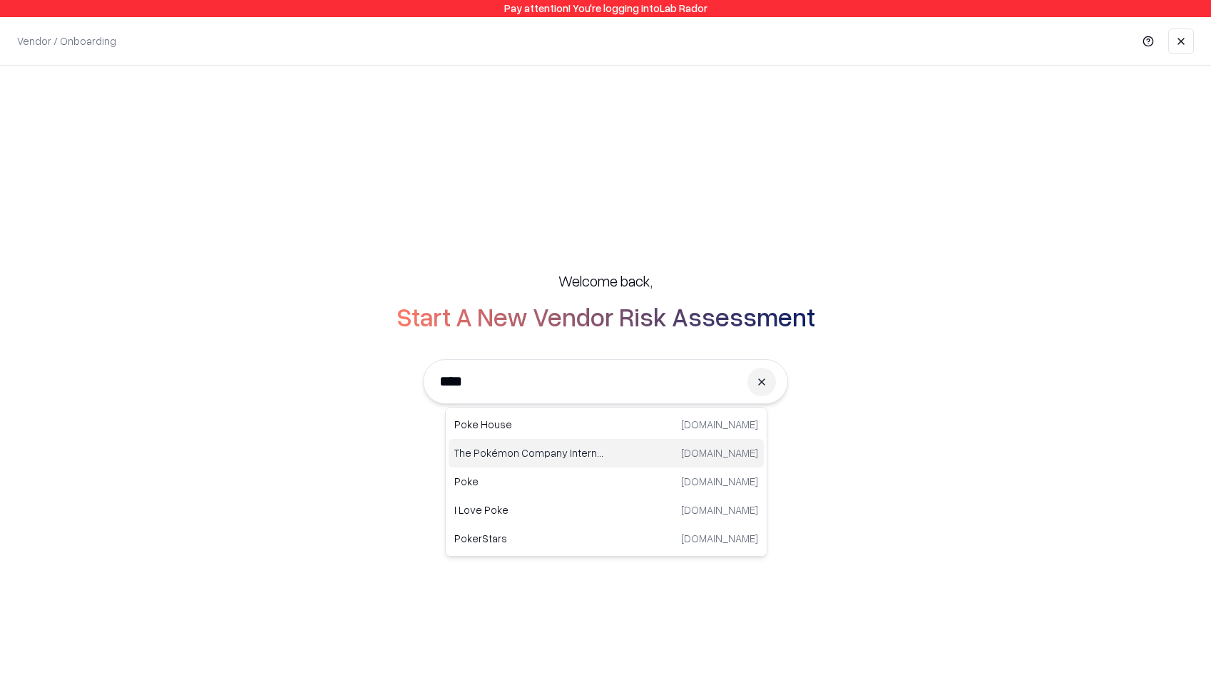
click at [573, 451] on p "The Pokémon Company International" at bounding box center [530, 453] width 152 height 15
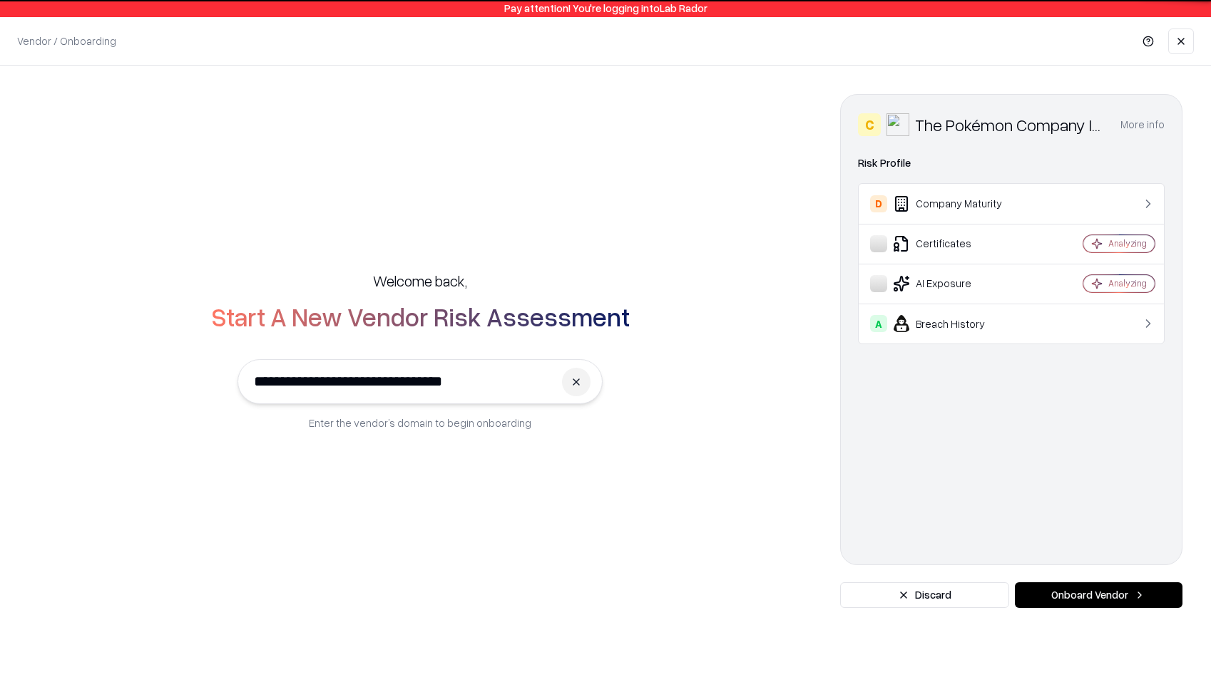
type input "**********"
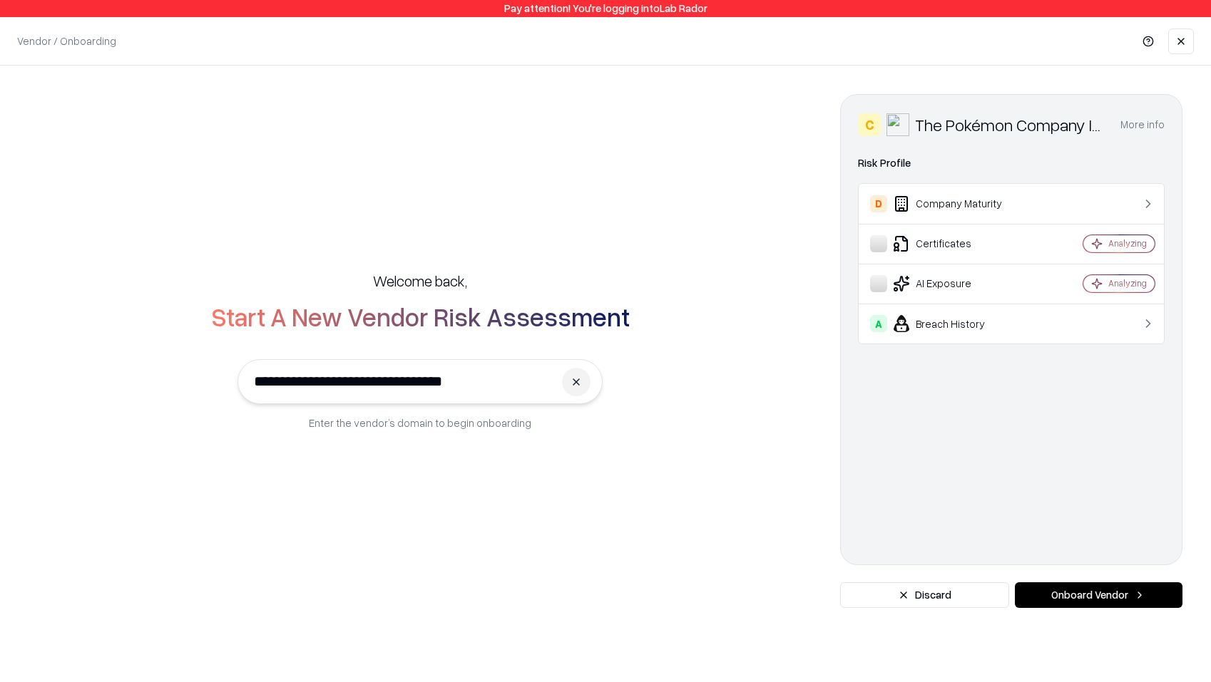
click at [1125, 602] on button "Onboard Vendor" at bounding box center [1099, 596] width 168 height 26
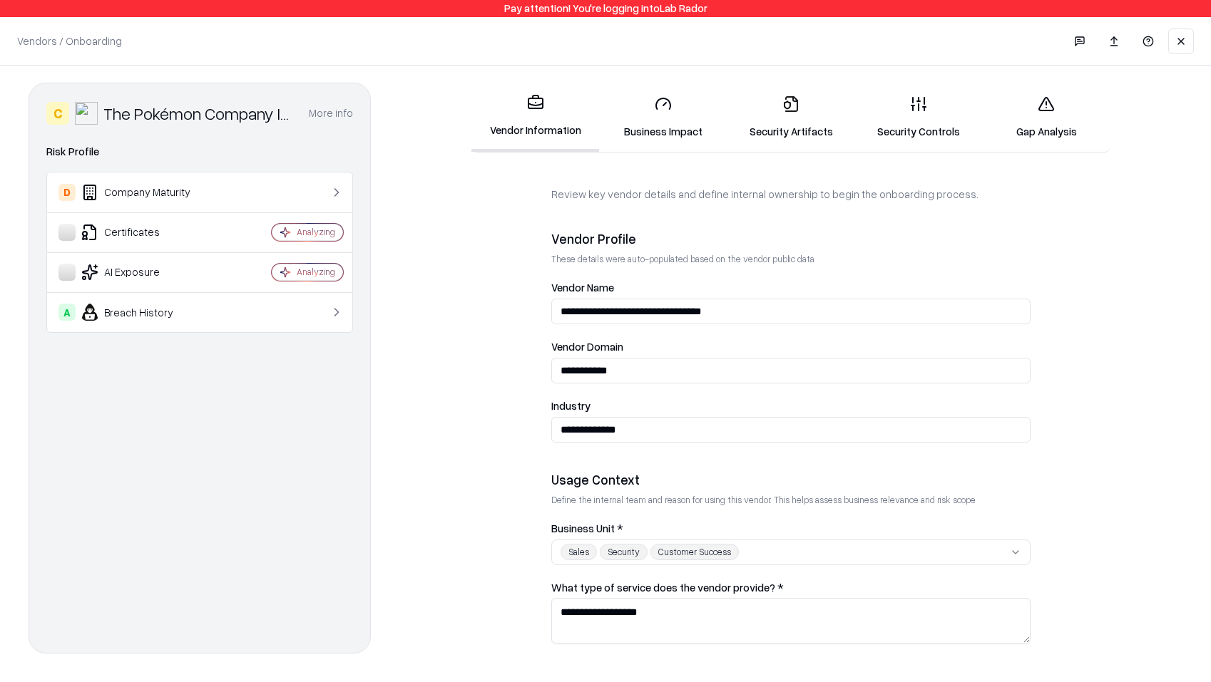
click at [782, 140] on link "Security Artifacts" at bounding box center [791, 117] width 128 height 66
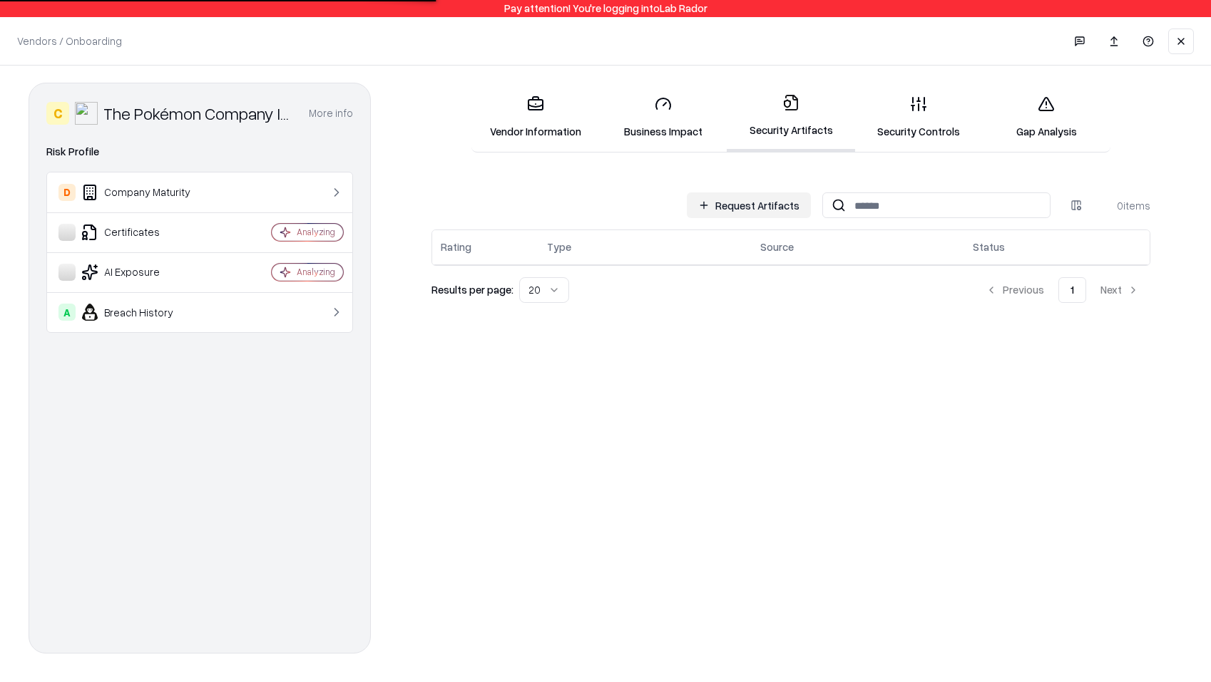
click at [698, 208] on button "Request Artifacts" at bounding box center [749, 206] width 124 height 26
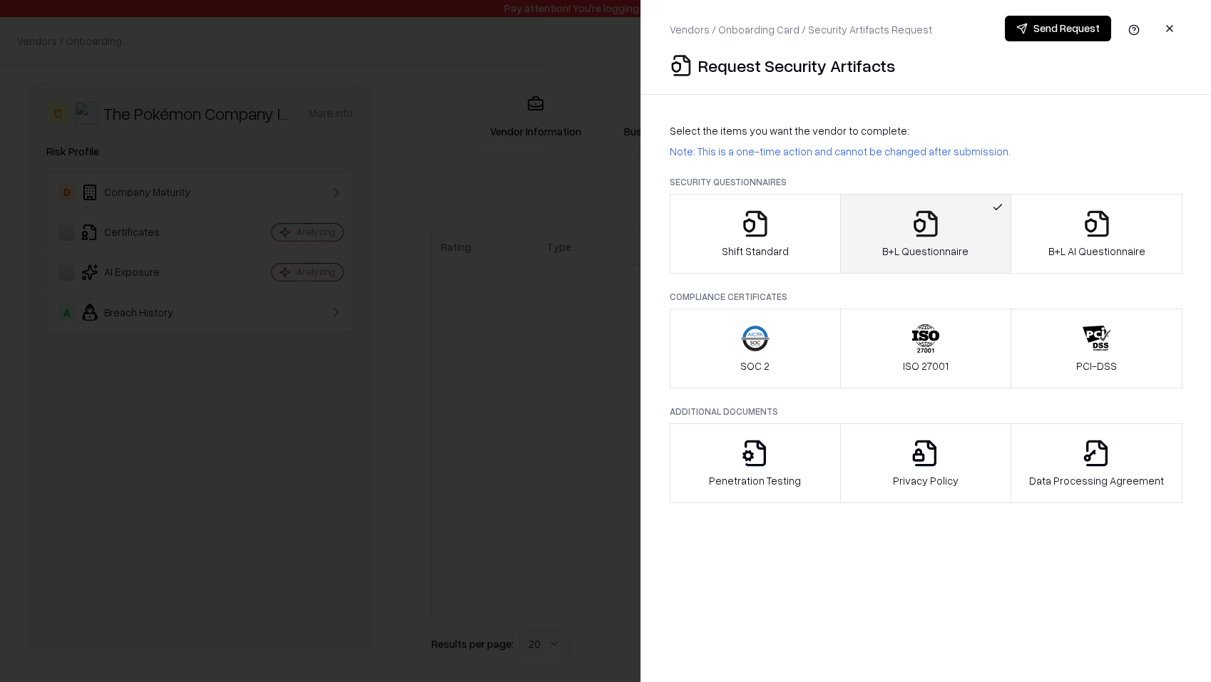
click at [1021, 31] on button "Send Request" at bounding box center [1058, 29] width 106 height 26
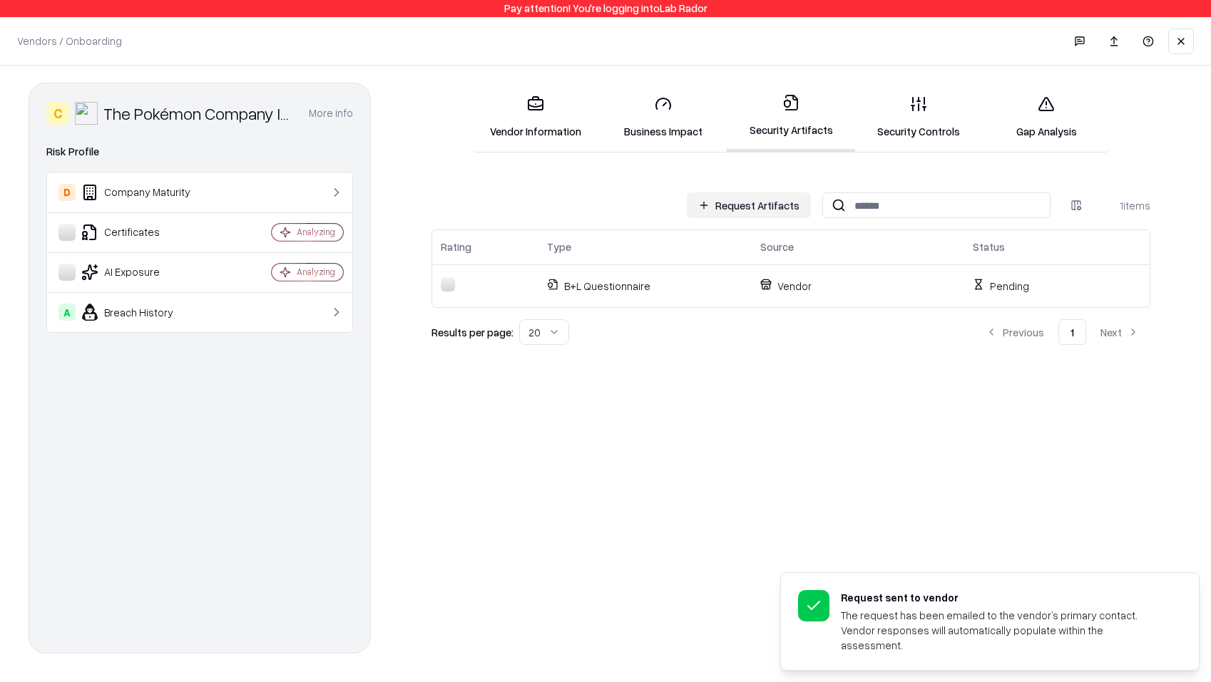
click at [562, 128] on link "Vendor Information" at bounding box center [535, 117] width 128 height 66
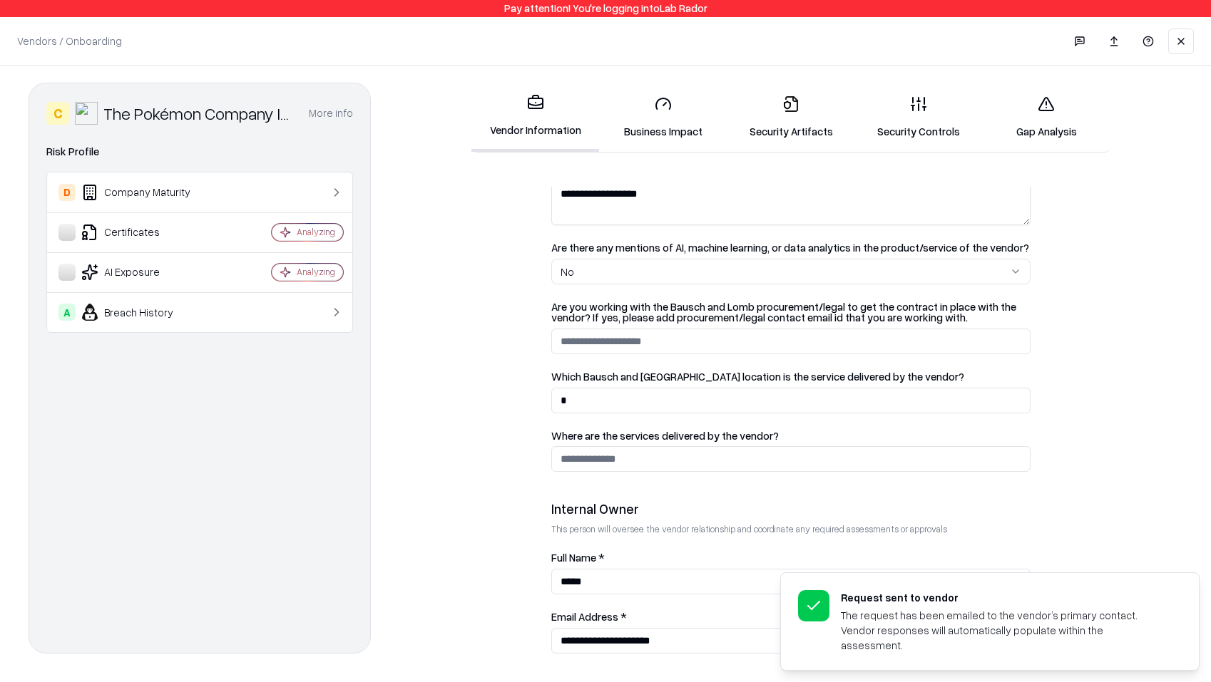
scroll to position [650, 0]
